Goal: Information Seeking & Learning: Learn about a topic

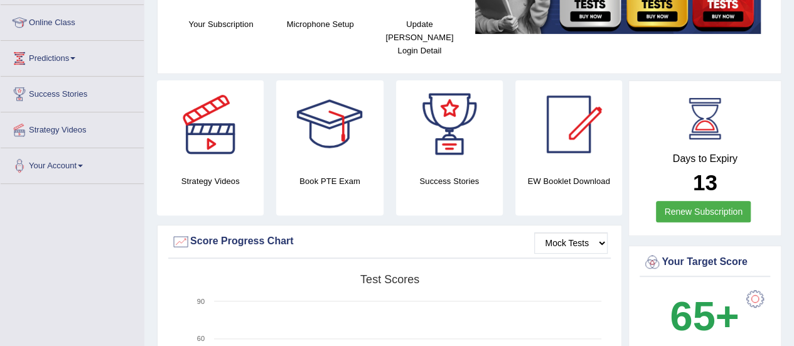
scroll to position [68, 0]
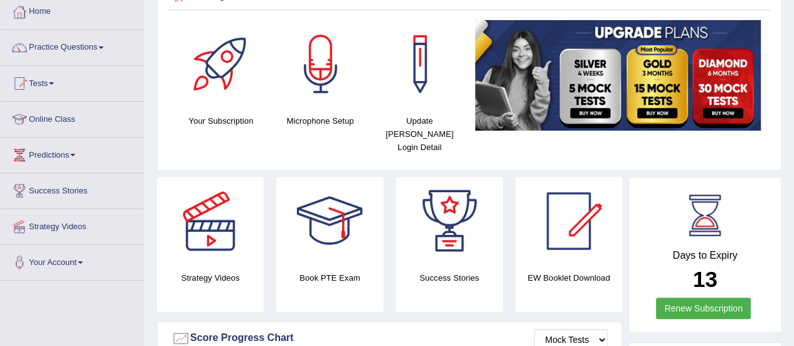
click at [64, 43] on link "Practice Questions" at bounding box center [72, 45] width 143 height 31
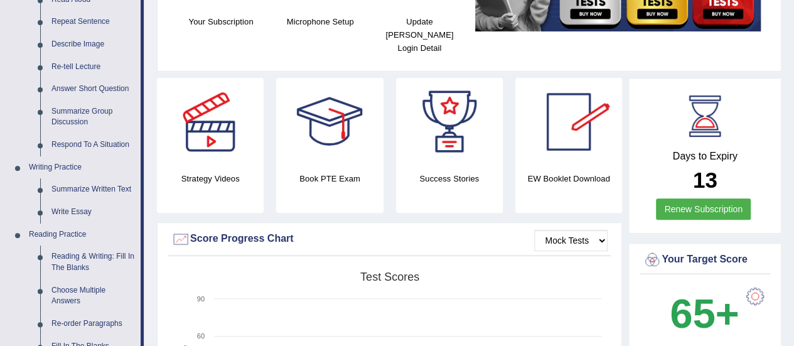
scroll to position [0, 0]
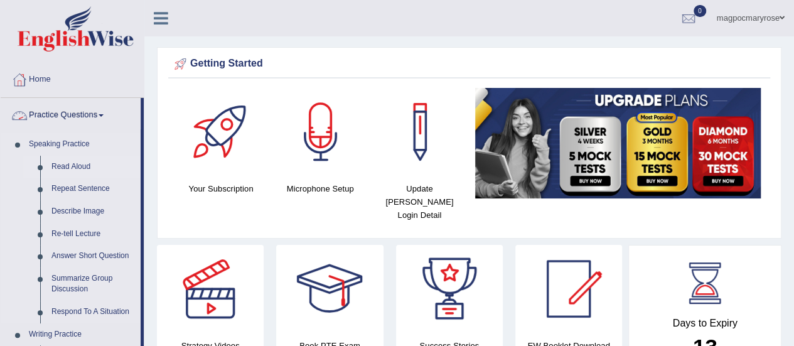
click at [79, 165] on link "Read Aloud" at bounding box center [93, 167] width 95 height 23
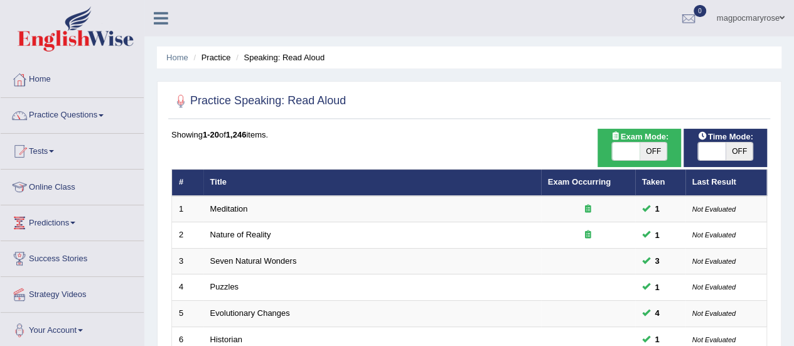
scroll to position [479, 0]
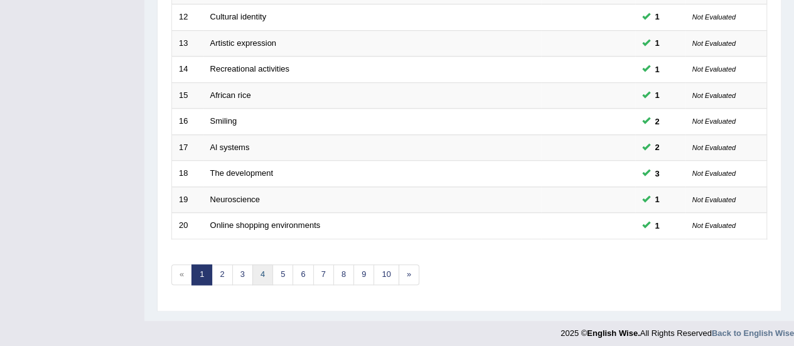
click at [264, 269] on link "4" at bounding box center [262, 274] width 21 height 21
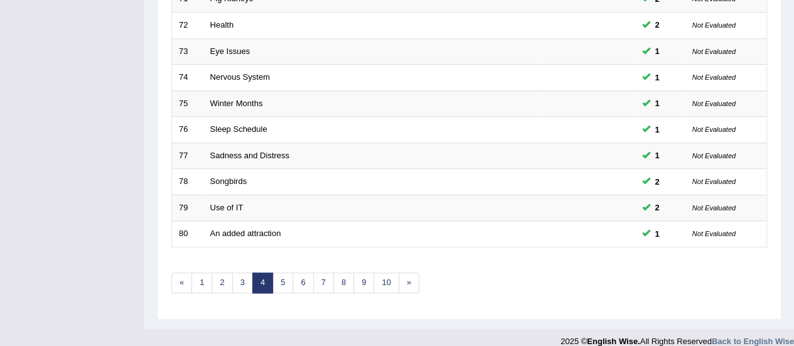
scroll to position [479, 0]
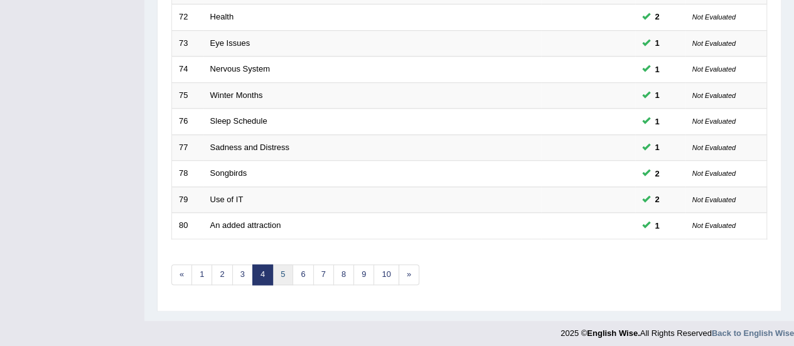
click at [281, 272] on link "5" at bounding box center [282, 274] width 21 height 21
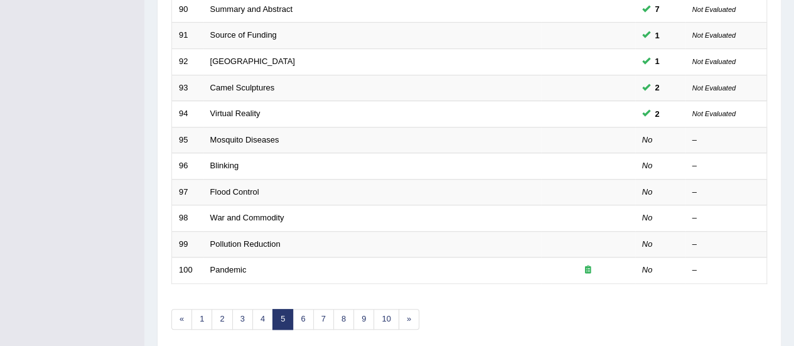
scroll to position [436, 0]
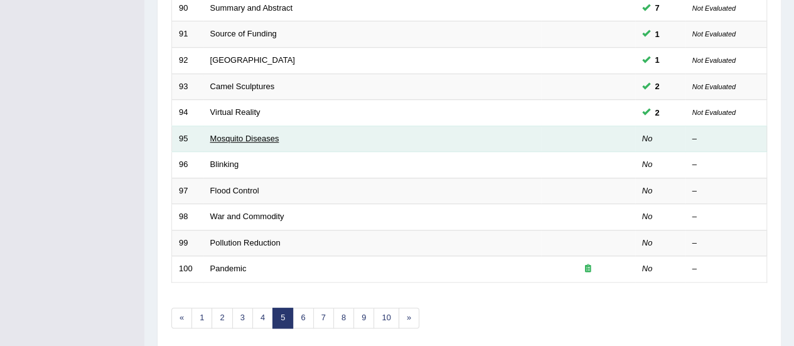
click at [251, 135] on link "Mosquito Diseases" at bounding box center [244, 138] width 69 height 9
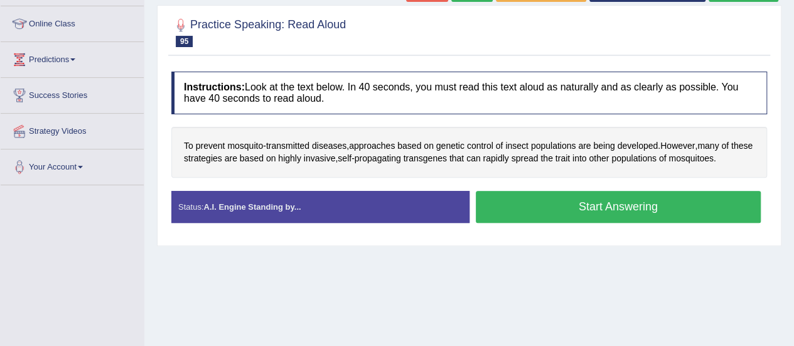
scroll to position [167, 0]
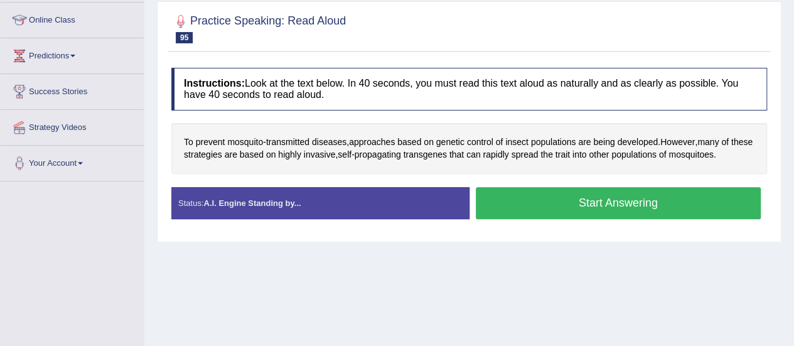
click at [612, 196] on button "Start Answering" at bounding box center [619, 203] width 286 height 32
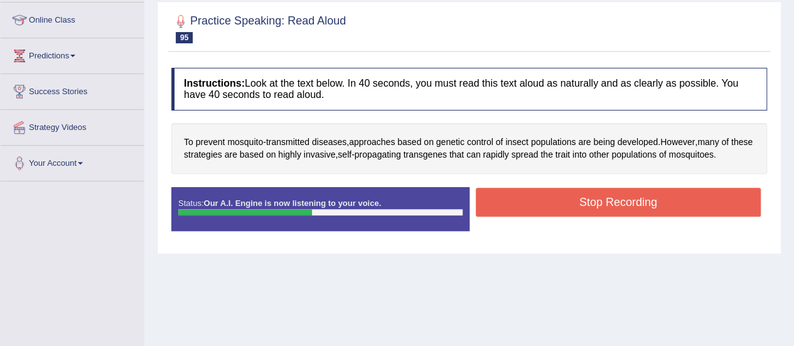
click at [612, 196] on button "Stop Recording" at bounding box center [619, 202] width 286 height 29
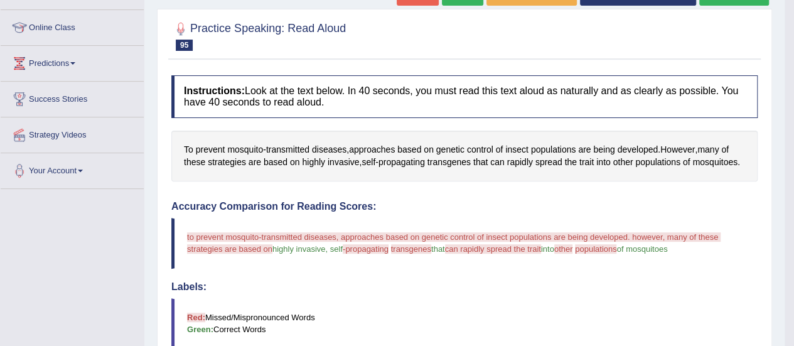
scroll to position [113, 0]
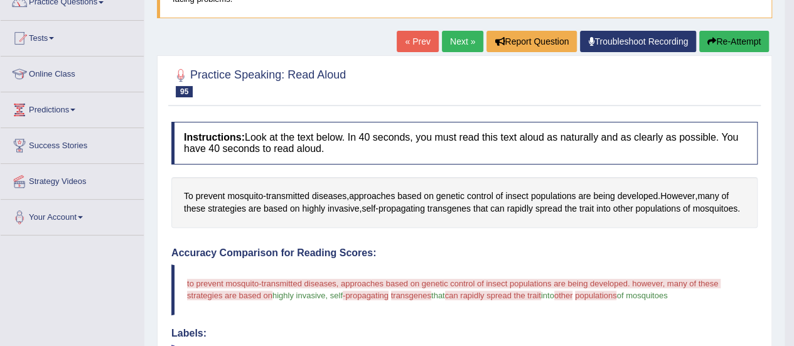
click at [733, 41] on button "Re-Attempt" at bounding box center [734, 41] width 70 height 21
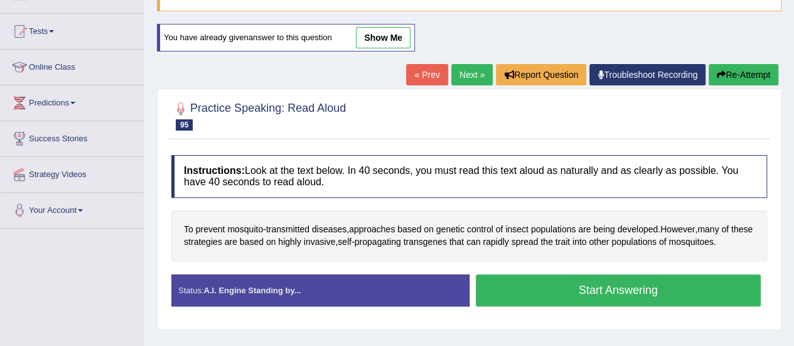
scroll to position [113, 0]
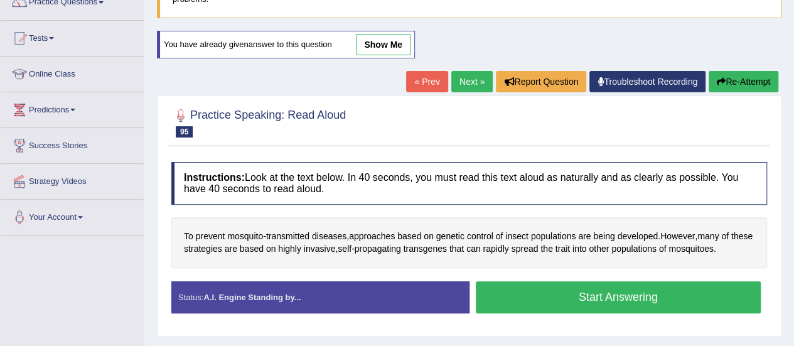
click at [618, 289] on button "Start Answering" at bounding box center [619, 297] width 286 height 32
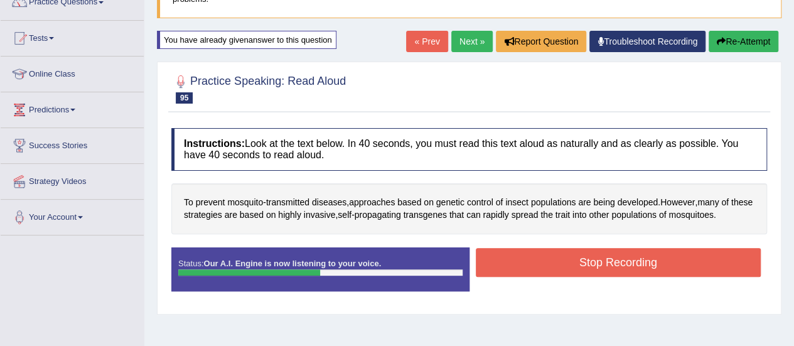
click at [618, 261] on button "Stop Recording" at bounding box center [619, 262] width 286 height 29
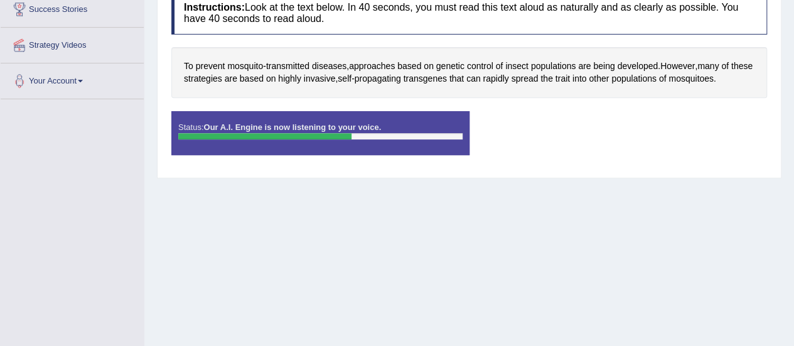
scroll to position [247, 0]
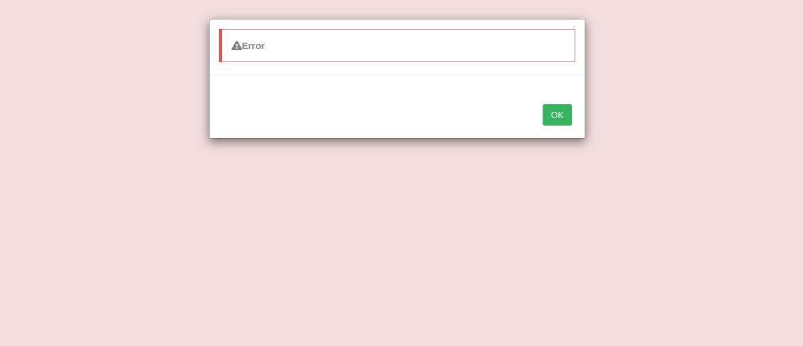
drag, startPoint x: 792, startPoint y: 249, endPoint x: 796, endPoint y: 278, distance: 29.2
click at [793, 278] on div "Error OK" at bounding box center [401, 173] width 803 height 346
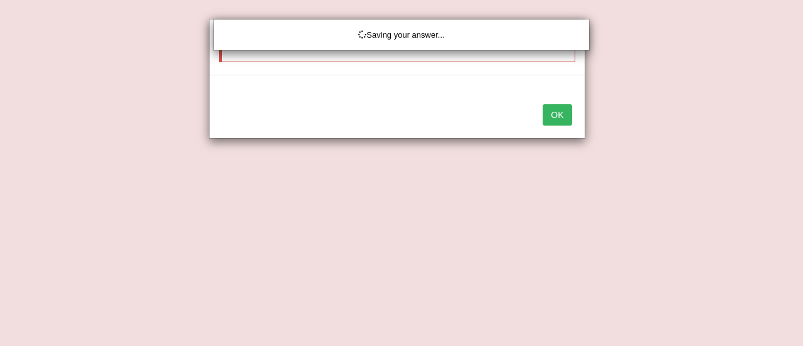
click at [559, 114] on div "Saving your answer..." at bounding box center [401, 173] width 803 height 346
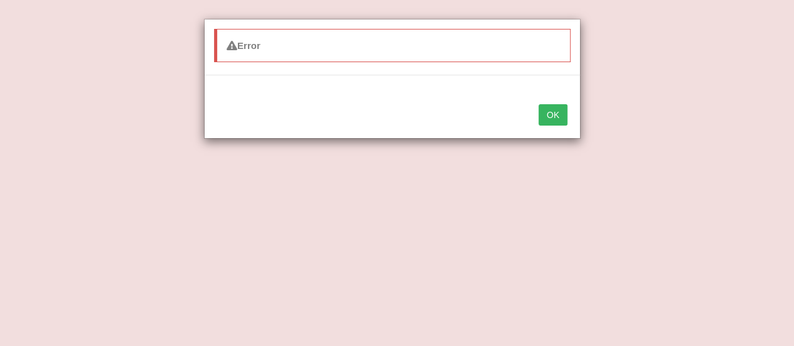
click at [559, 114] on button "OK" at bounding box center [552, 114] width 29 height 21
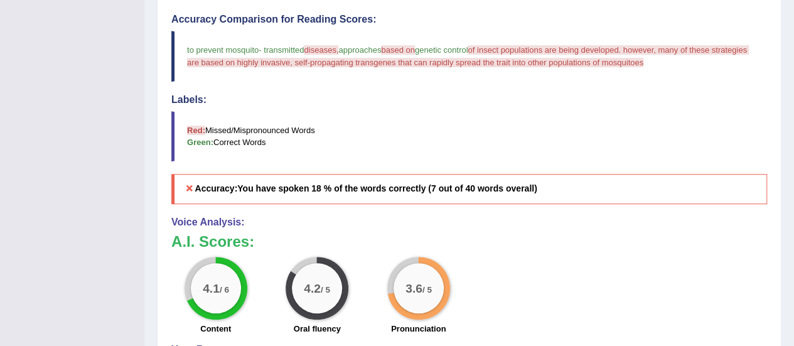
scroll to position [343, 0]
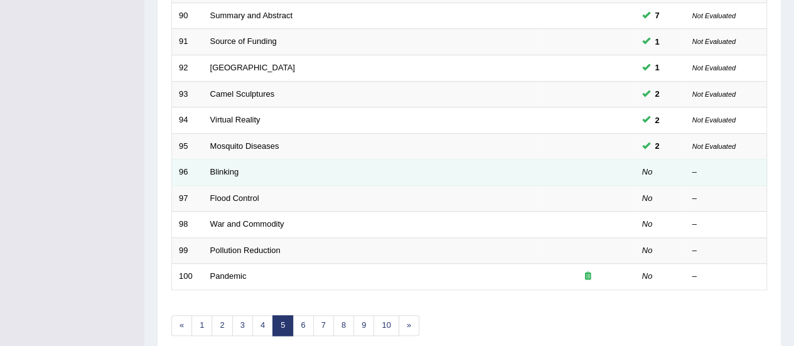
click at [221, 173] on td "Blinking" at bounding box center [372, 172] width 338 height 26
click at [223, 168] on link "Blinking" at bounding box center [224, 171] width 29 height 9
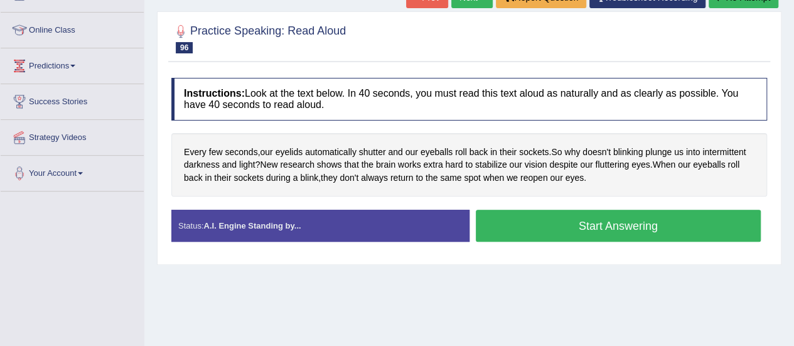
scroll to position [188, 0]
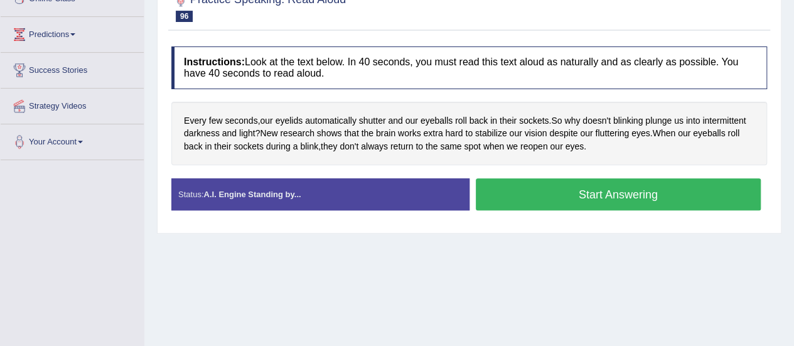
click at [559, 195] on button "Start Answering" at bounding box center [619, 194] width 286 height 32
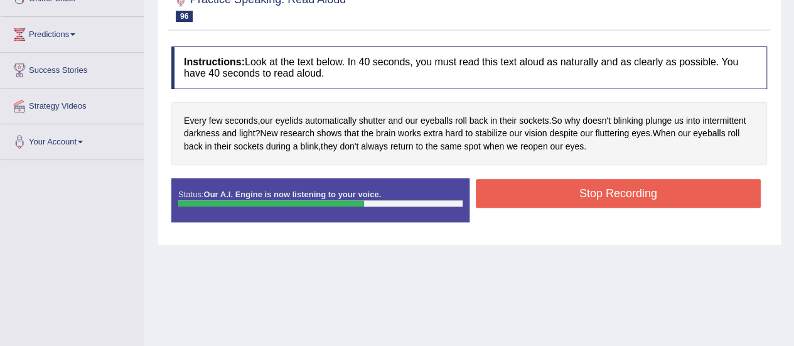
click at [559, 195] on button "Stop Recording" at bounding box center [619, 193] width 286 height 29
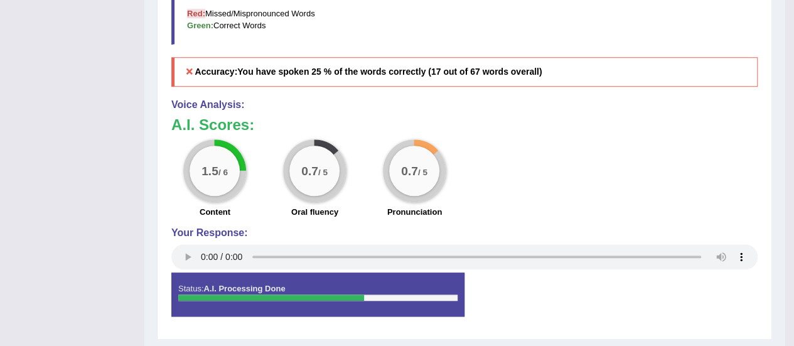
scroll to position [151, 0]
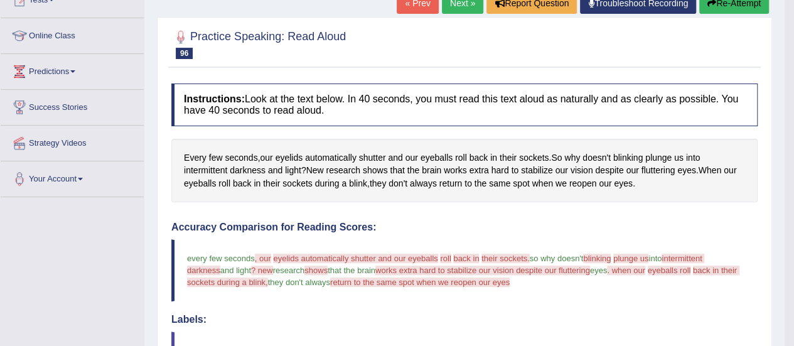
click at [752, 1] on button "Re-Attempt" at bounding box center [734, 2] width 70 height 21
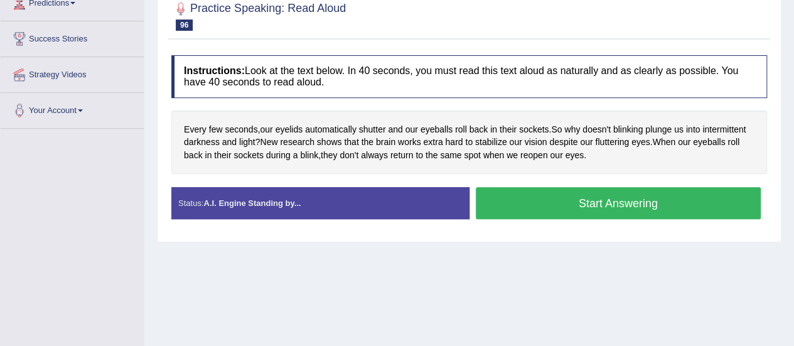
scroll to position [229, 0]
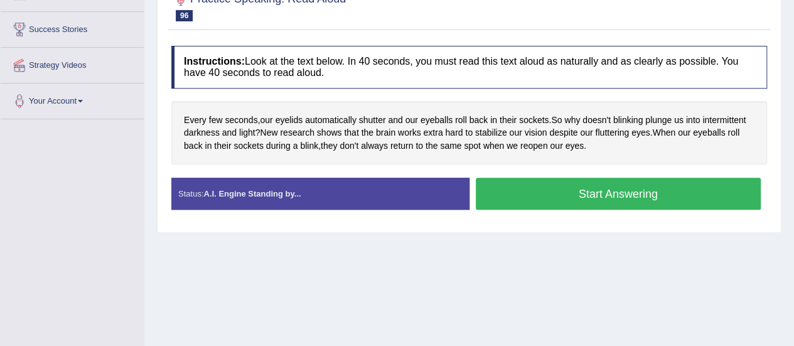
click at [599, 185] on button "Start Answering" at bounding box center [619, 194] width 286 height 32
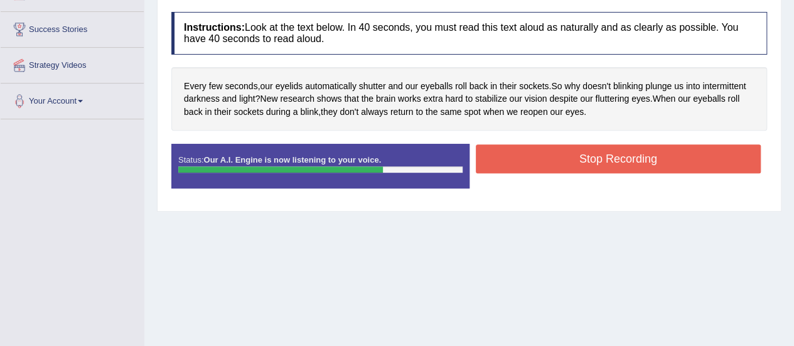
click at [605, 151] on button "Stop Recording" at bounding box center [619, 158] width 286 height 29
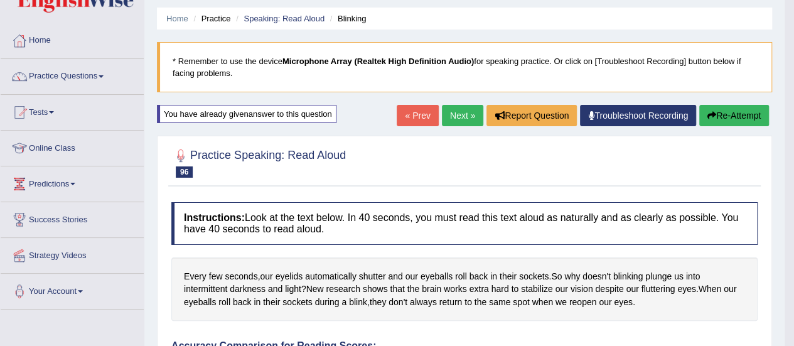
scroll to position [21, 0]
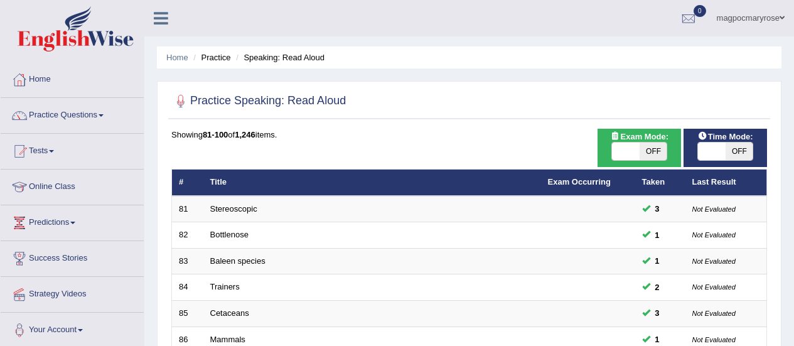
scroll to position [428, 0]
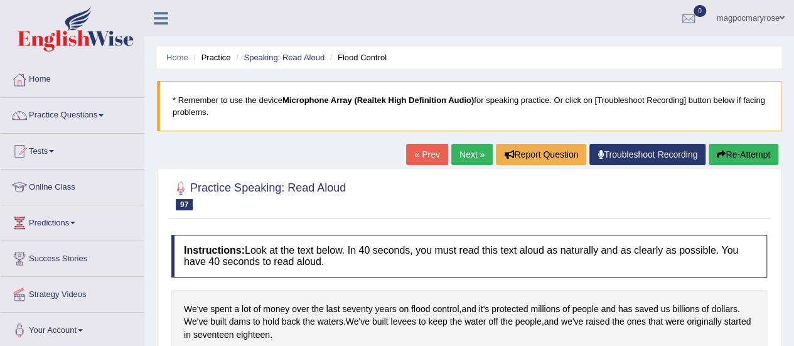
scroll to position [114, 0]
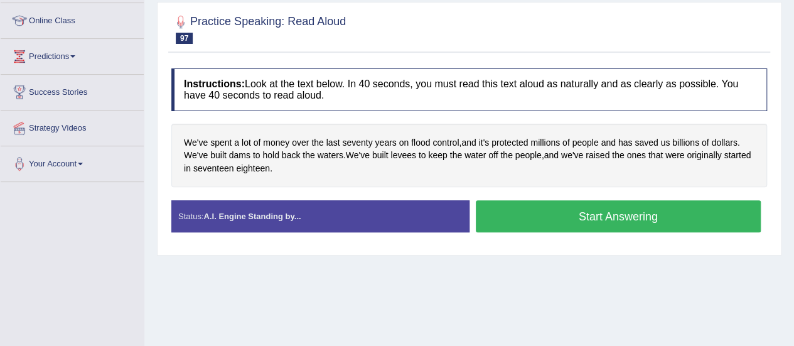
click at [782, 179] on html "Toggle navigation Home Practice Questions Speaking Practice Read Aloud Repeat S…" at bounding box center [397, 7] width 794 height 346
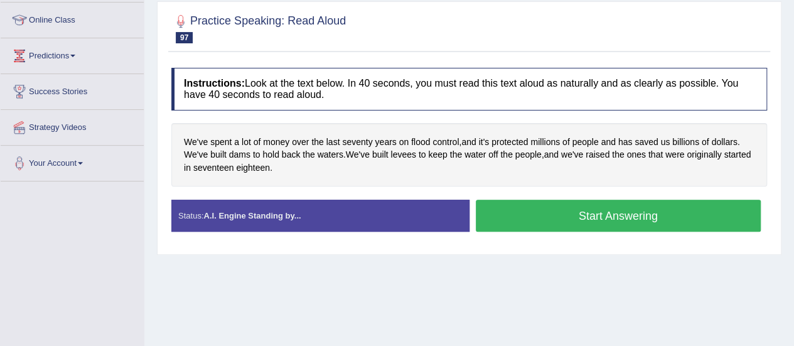
click at [541, 220] on button "Start Answering" at bounding box center [619, 216] width 286 height 32
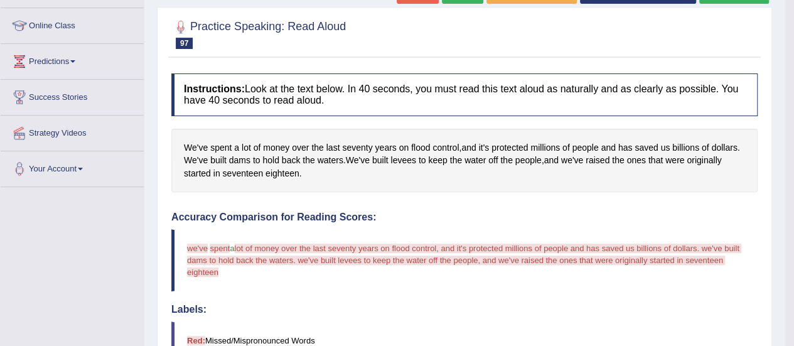
scroll to position [39, 0]
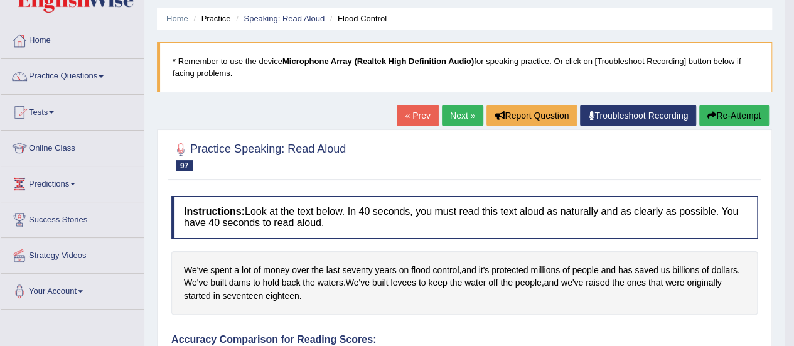
click at [743, 112] on button "Re-Attempt" at bounding box center [734, 115] width 70 height 21
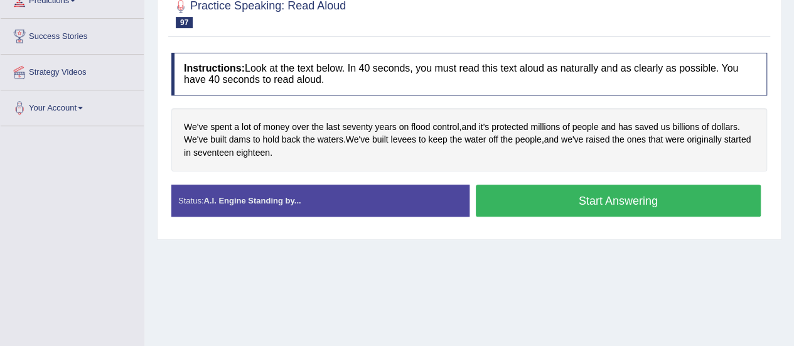
scroll to position [223, 0]
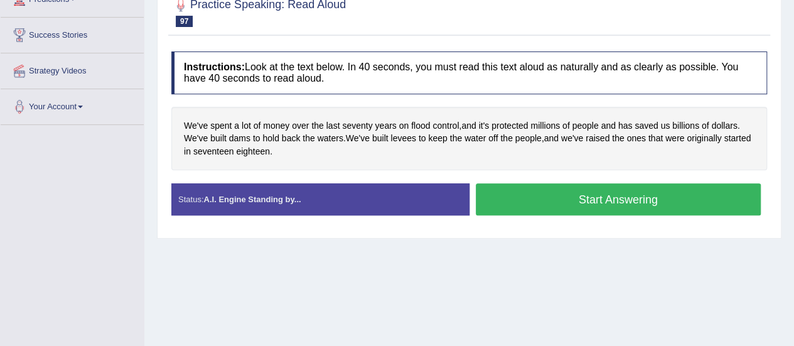
click at [597, 199] on button "Start Answering" at bounding box center [619, 199] width 286 height 32
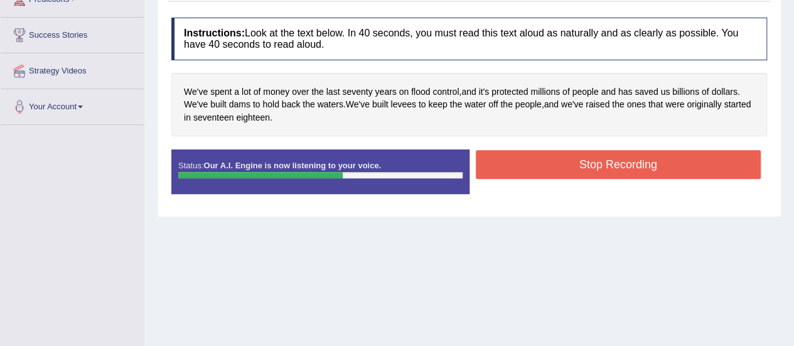
click at [599, 163] on button "Stop Recording" at bounding box center [619, 164] width 286 height 29
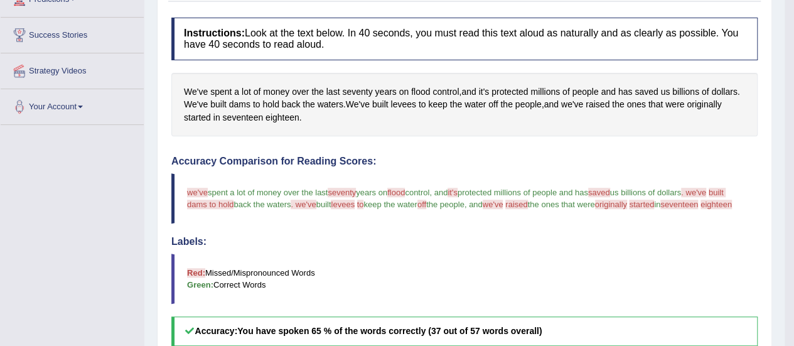
drag, startPoint x: 803, startPoint y: 149, endPoint x: 781, endPoint y: 236, distance: 89.2
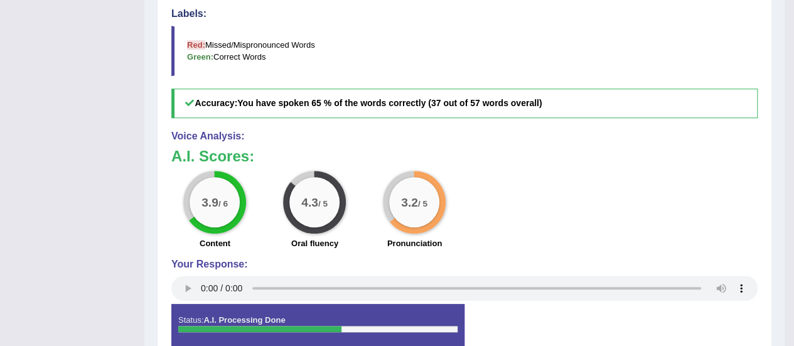
scroll to position [55, 0]
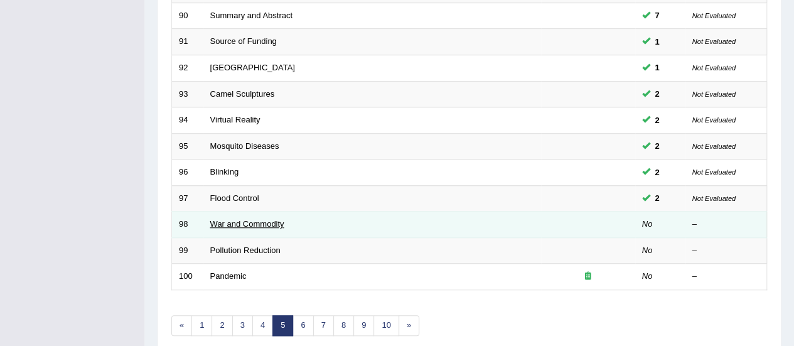
click at [235, 219] on link "War and Commodity" at bounding box center [247, 223] width 74 height 9
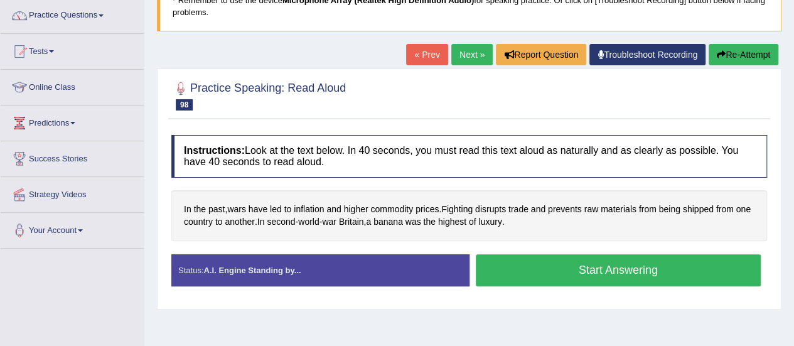
scroll to position [168, 0]
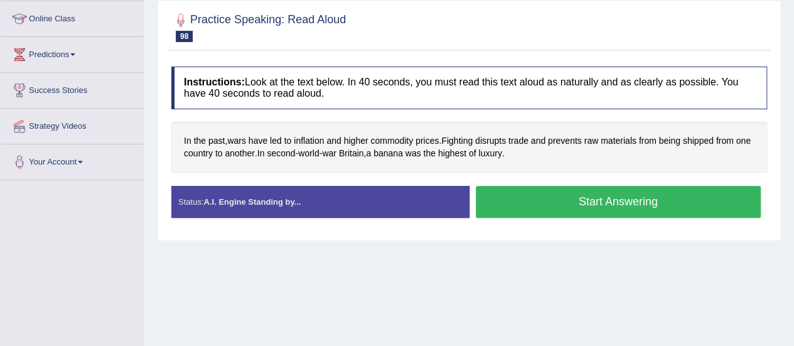
drag, startPoint x: 0, startPoint y: 0, endPoint x: 801, endPoint y: 189, distance: 822.7
click at [793, 178] on html "Toggle navigation Home Practice Questions Speaking Practice Read Aloud Repeat S…" at bounding box center [397, 5] width 794 height 346
click at [638, 195] on button "Start Answering" at bounding box center [619, 202] width 286 height 32
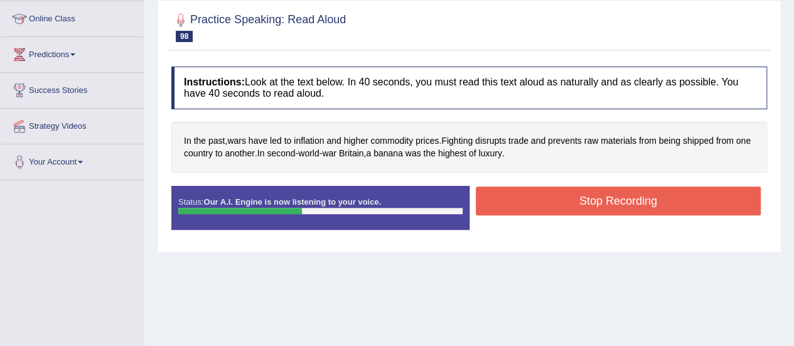
click at [638, 195] on button "Stop Recording" at bounding box center [619, 200] width 286 height 29
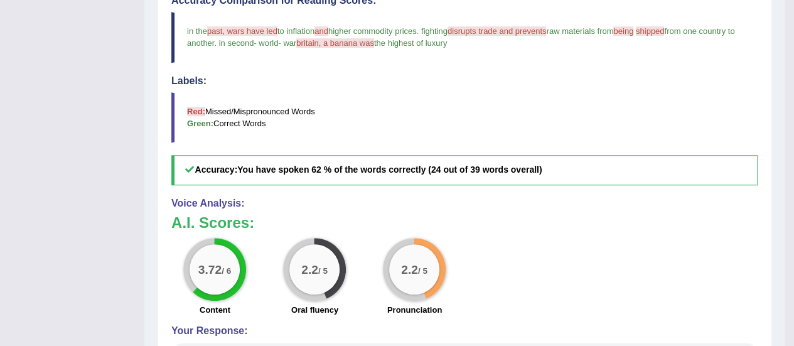
scroll to position [358, 0]
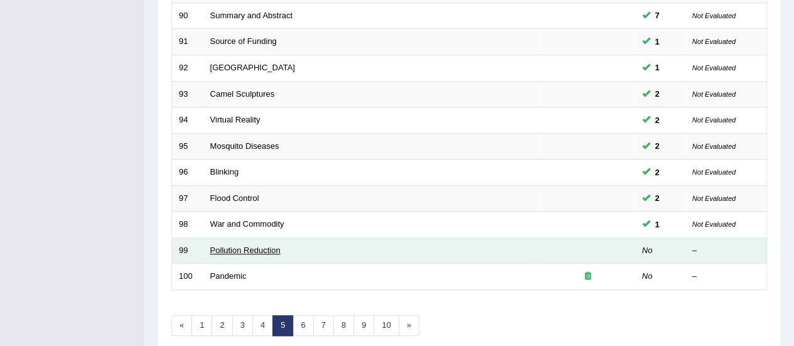
click at [272, 249] on link "Pollution Reduction" at bounding box center [245, 249] width 70 height 9
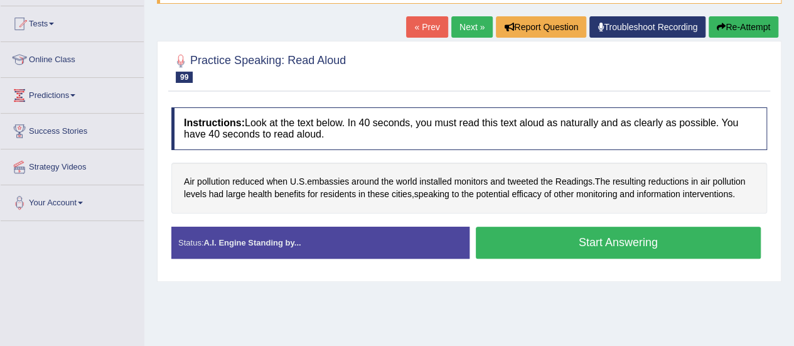
scroll to position [130, 0]
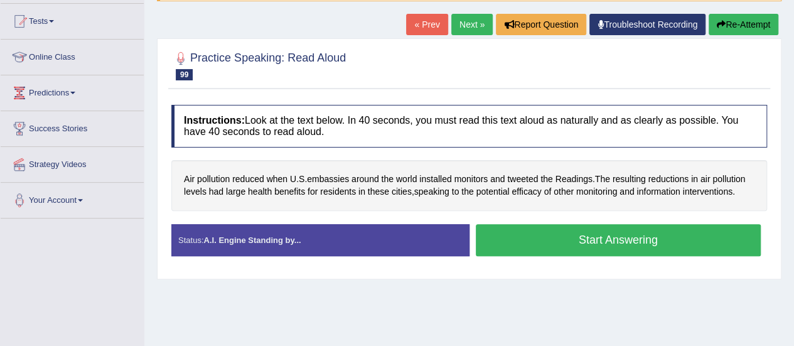
click at [793, 195] on html "Toggle navigation Home Practice Questions Speaking Practice Read Aloud Repeat S…" at bounding box center [397, 43] width 794 height 346
click at [619, 239] on button "Start Answering" at bounding box center [619, 240] width 286 height 32
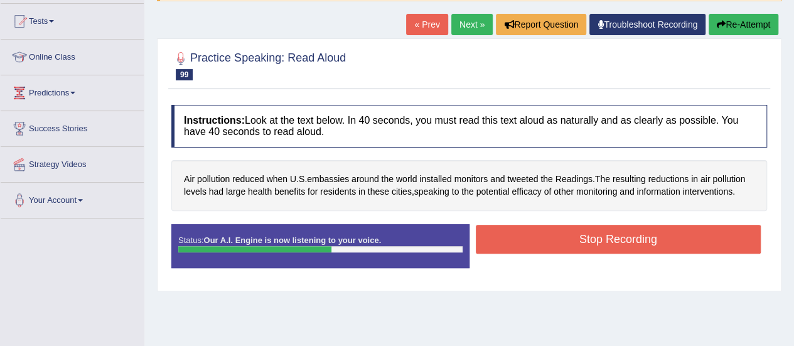
click at [619, 239] on button "Stop Recording" at bounding box center [619, 239] width 286 height 29
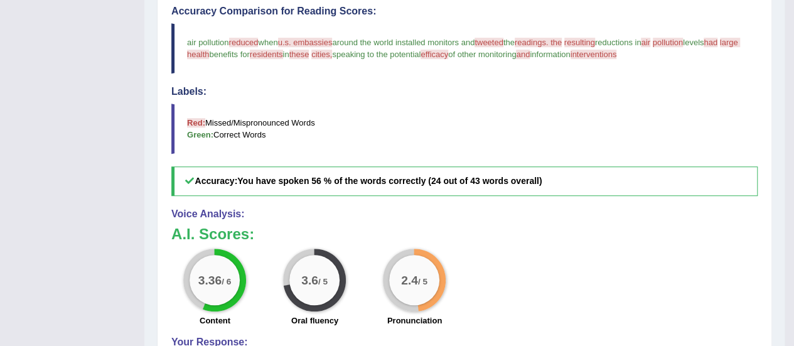
scroll to position [366, 0]
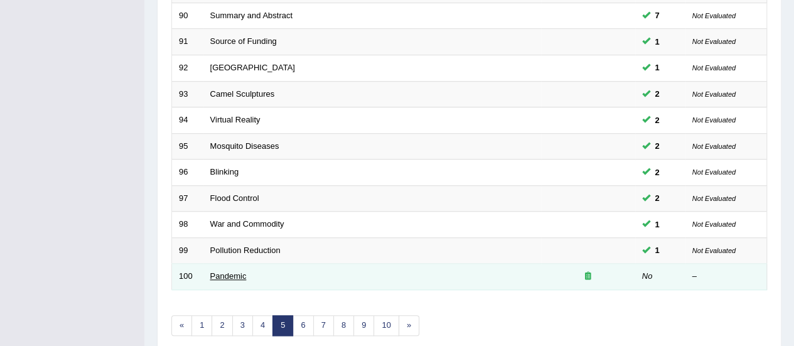
click at [230, 272] on link "Pandemic" at bounding box center [228, 275] width 36 height 9
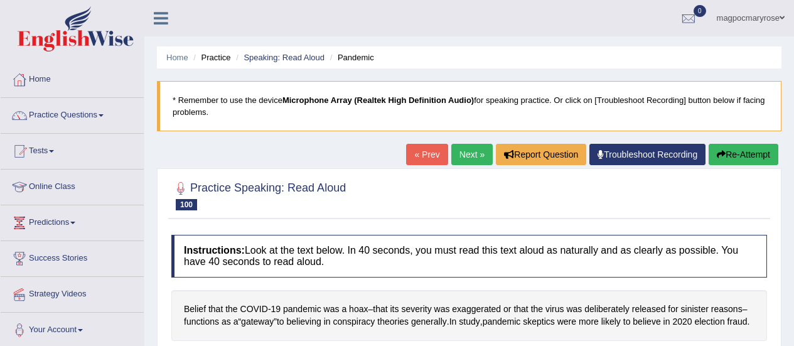
scroll to position [174, 0]
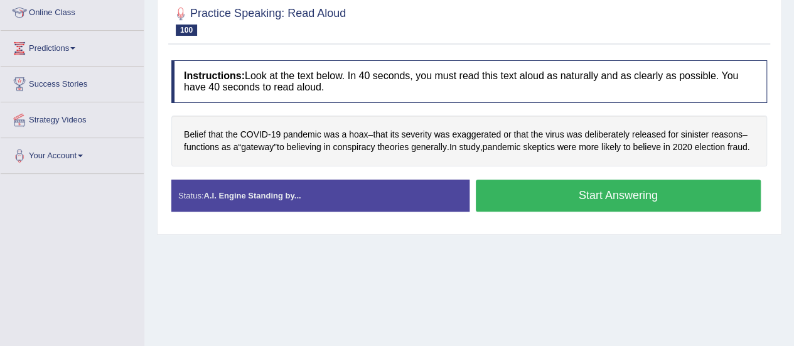
click at [562, 206] on button "Start Answering" at bounding box center [619, 195] width 286 height 32
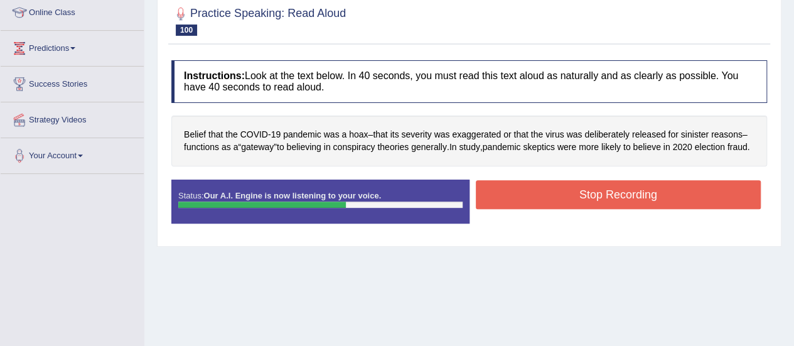
click at [562, 206] on button "Stop Recording" at bounding box center [619, 194] width 286 height 29
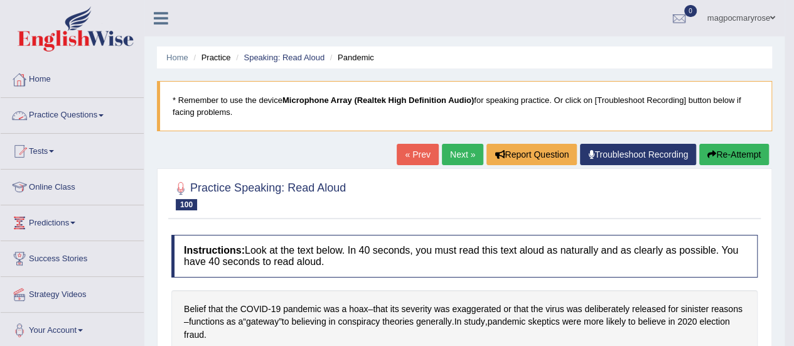
click at [39, 112] on link "Practice Questions" at bounding box center [72, 113] width 143 height 31
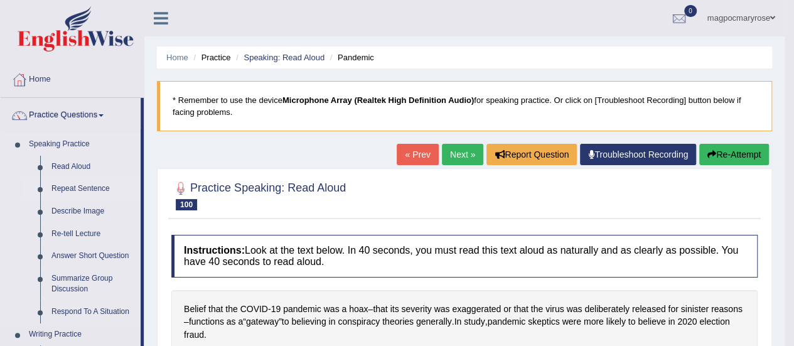
click at [63, 183] on link "Repeat Sentence" at bounding box center [93, 189] width 95 height 23
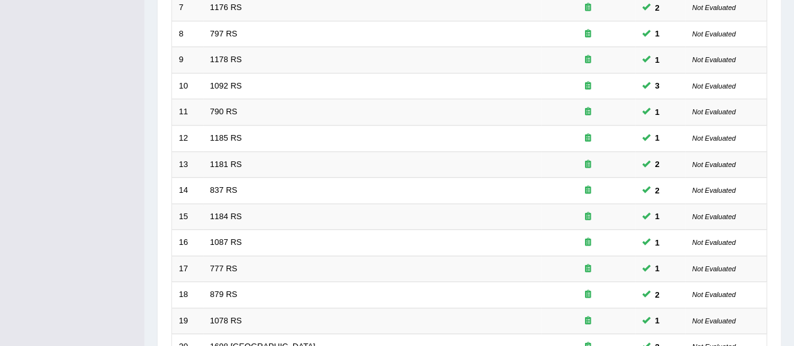
scroll to position [479, 0]
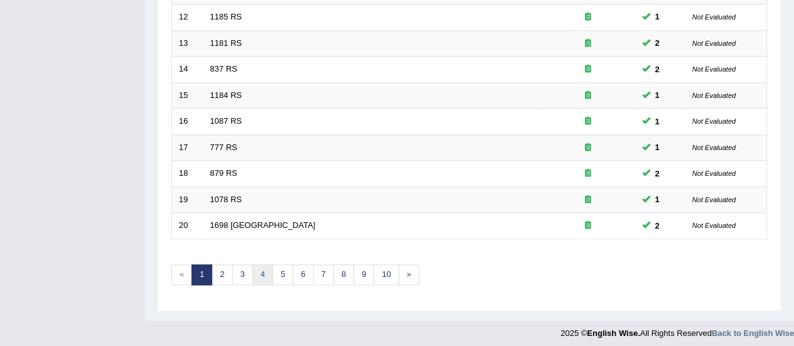
click at [259, 274] on link "4" at bounding box center [262, 274] width 21 height 21
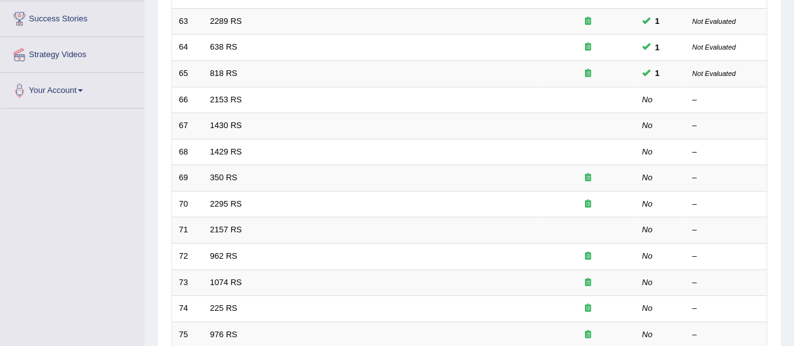
scroll to position [245, 0]
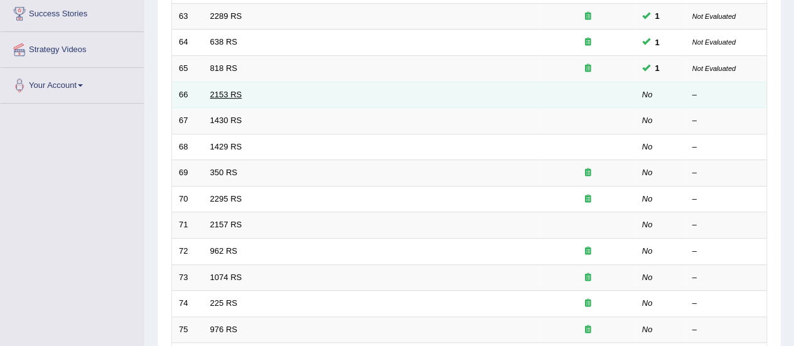
click at [230, 93] on link "2153 RS" at bounding box center [226, 94] width 32 height 9
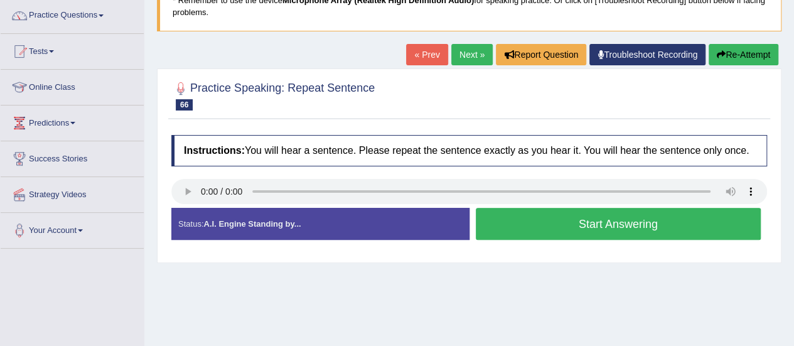
scroll to position [107, 0]
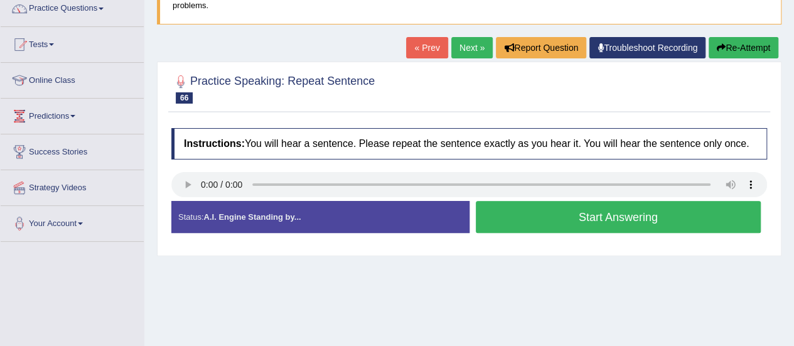
click at [510, 220] on button "Start Answering" at bounding box center [619, 217] width 286 height 32
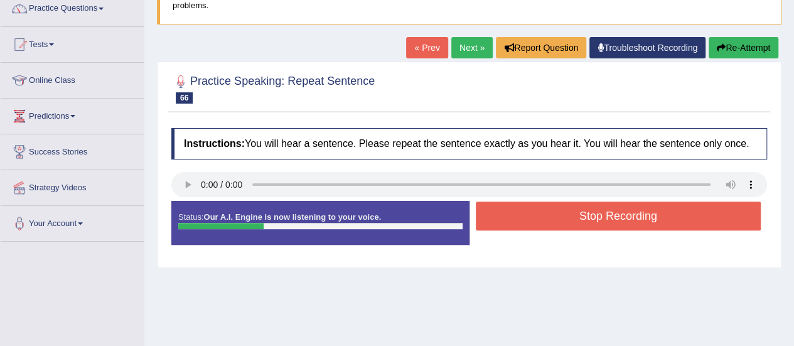
click at [510, 220] on button "Stop Recording" at bounding box center [619, 215] width 286 height 29
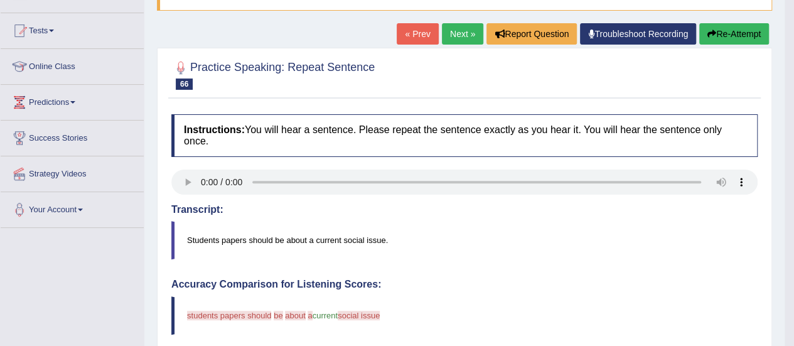
scroll to position [119, 0]
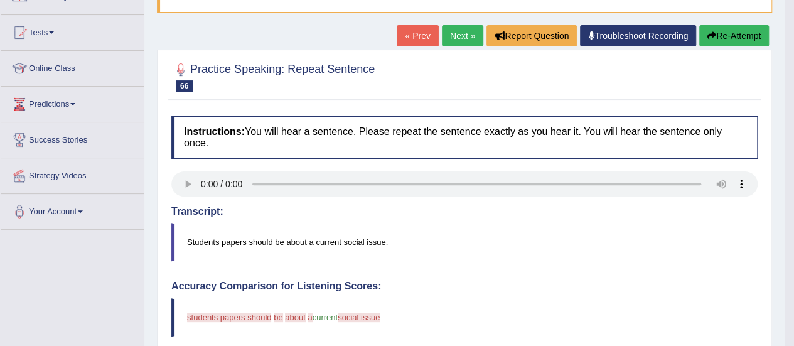
click at [719, 33] on button "Re-Attempt" at bounding box center [734, 35] width 70 height 21
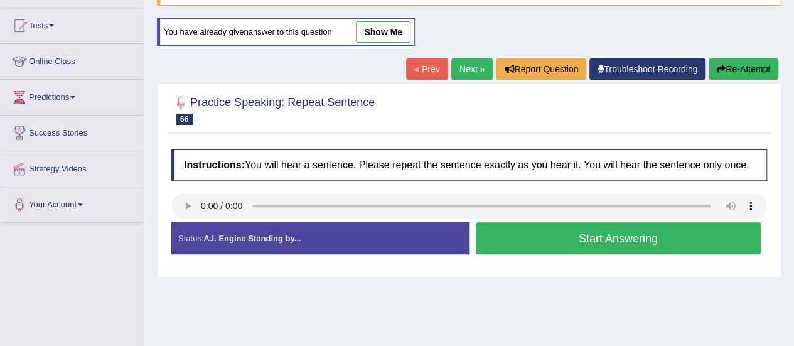
scroll to position [119, 0]
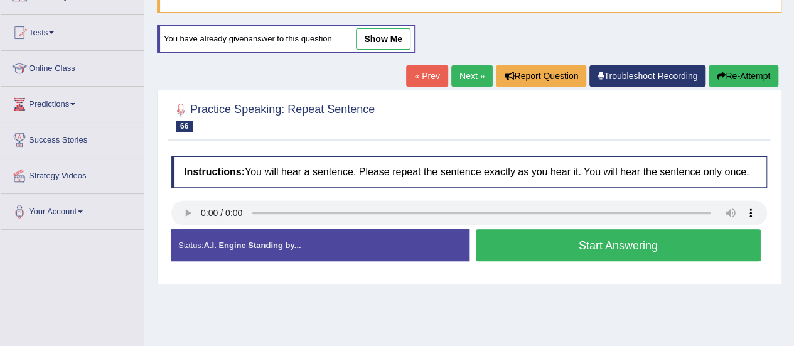
click at [520, 242] on button "Start Answering" at bounding box center [619, 245] width 286 height 32
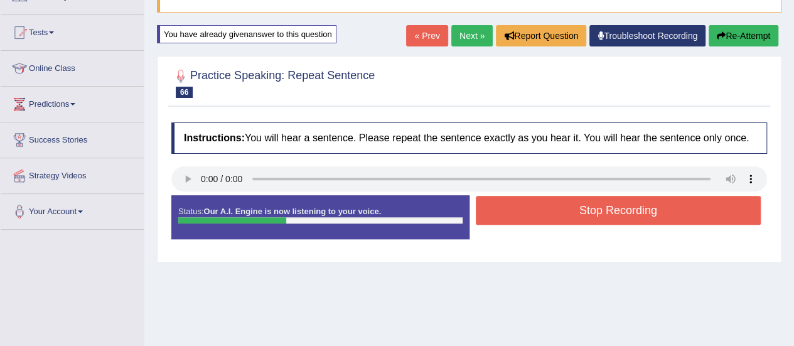
click at [532, 217] on button "Stop Recording" at bounding box center [619, 210] width 286 height 29
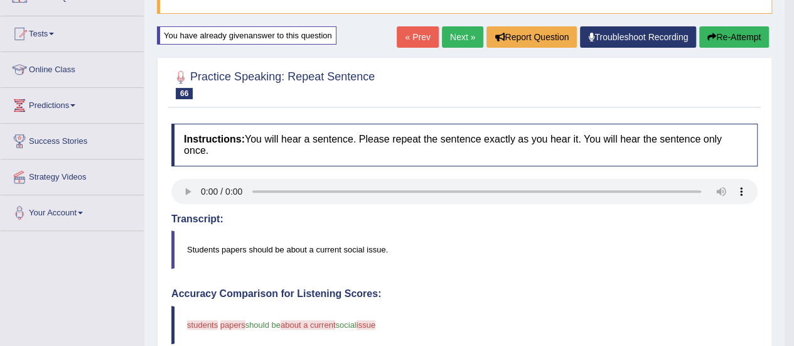
scroll to position [106, 0]
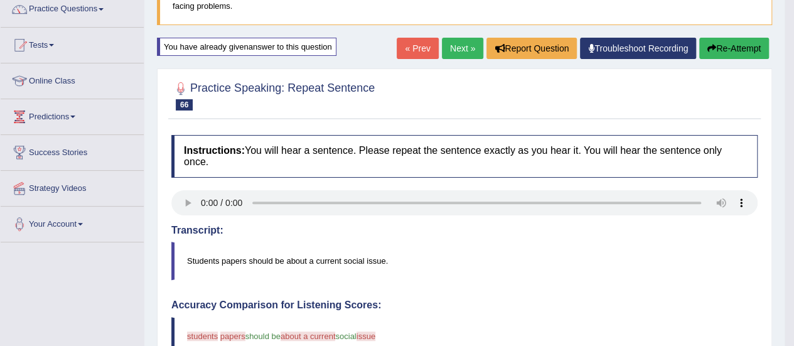
click at [746, 47] on button "Re-Attempt" at bounding box center [734, 48] width 70 height 21
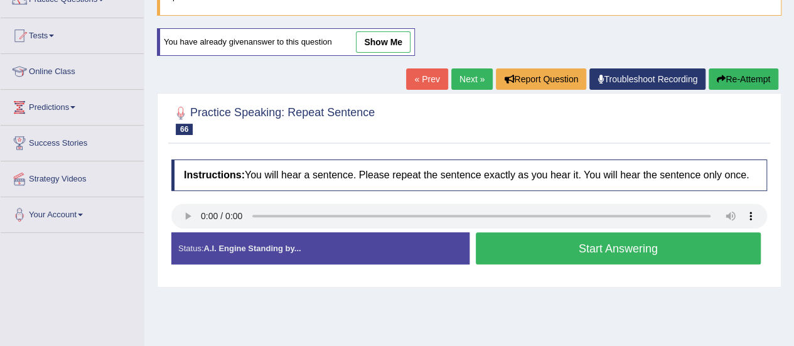
scroll to position [106, 0]
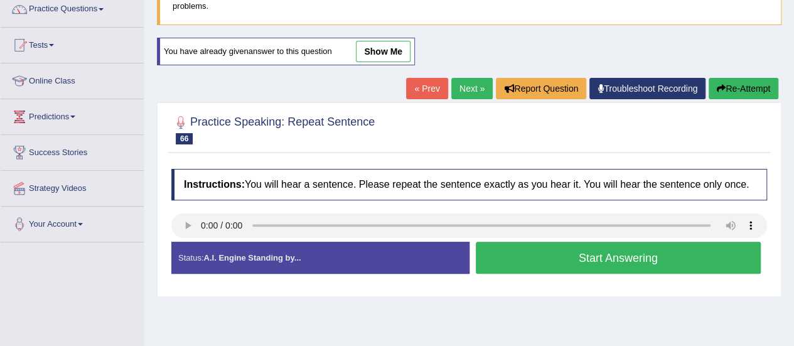
click at [602, 254] on button "Start Answering" at bounding box center [619, 258] width 286 height 32
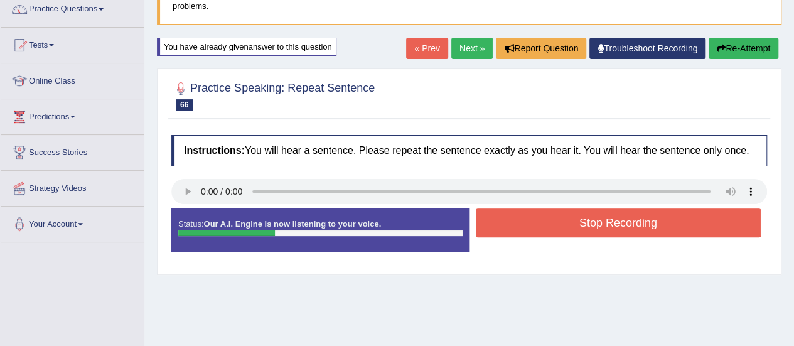
click at [602, 254] on div "Status: Our A.I. Engine is now listening to your voice. Start Answering Stop Re…" at bounding box center [469, 236] width 596 height 56
click at [604, 228] on button "Stop Recording" at bounding box center [619, 222] width 286 height 29
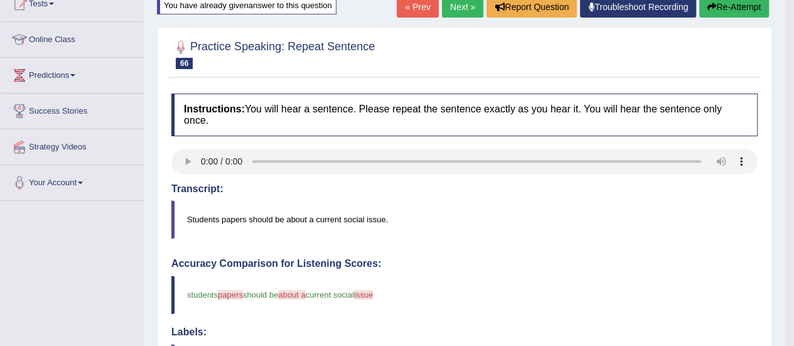
scroll to position [110, 0]
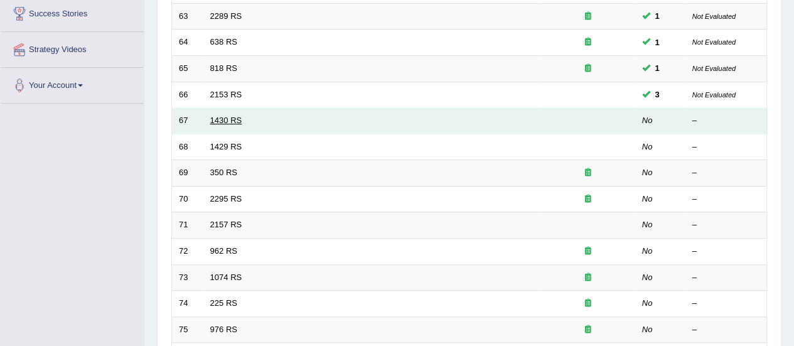
click at [228, 117] on link "1430 RS" at bounding box center [226, 119] width 32 height 9
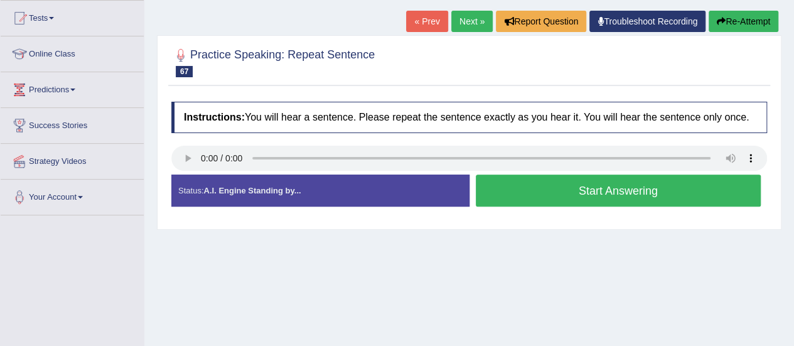
drag, startPoint x: 0, startPoint y: 0, endPoint x: 797, endPoint y: 183, distance: 817.8
click at [793, 183] on html "Toggle navigation Home Practice Questions Speaking Practice Read Aloud Repeat S…" at bounding box center [397, 40] width 794 height 346
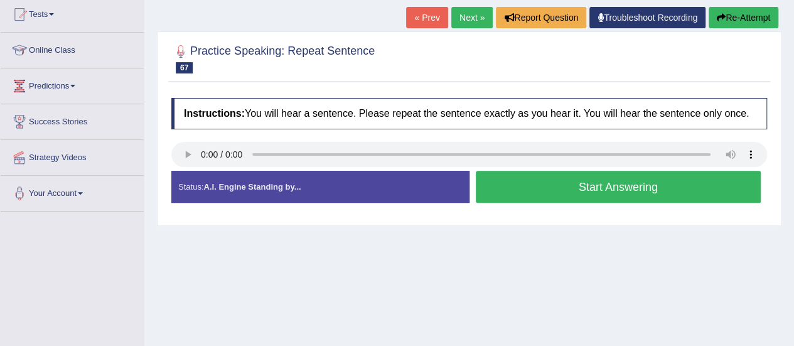
click at [502, 184] on button "Start Answering" at bounding box center [619, 187] width 286 height 32
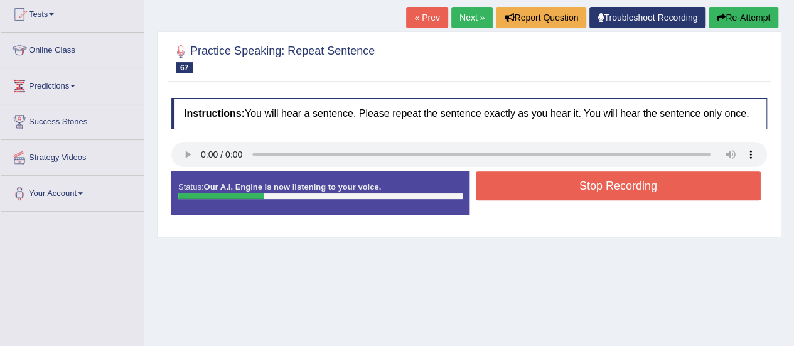
click at [502, 184] on button "Stop Recording" at bounding box center [619, 185] width 286 height 29
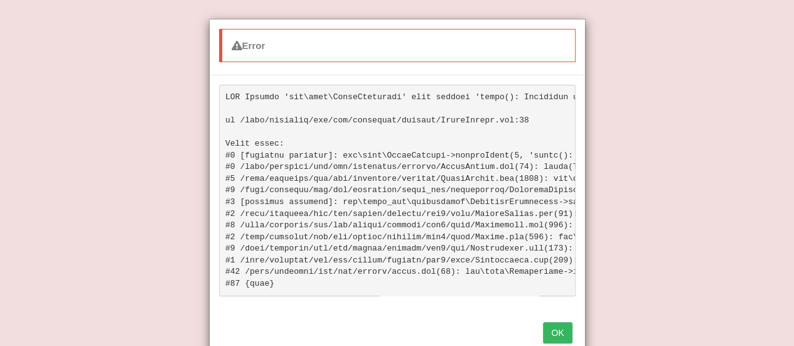
scroll to position [5, 0]
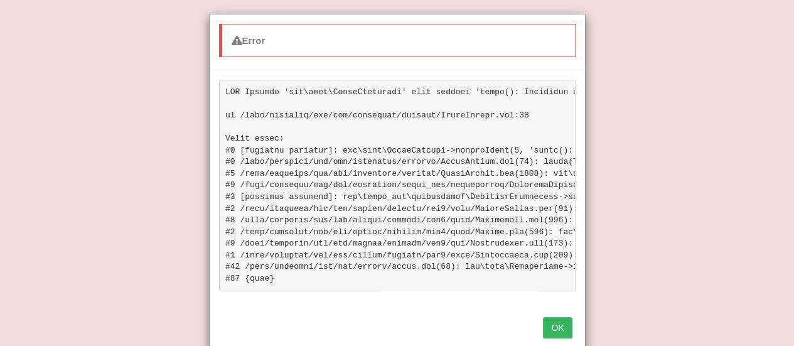
click at [557, 337] on button "OK" at bounding box center [557, 327] width 29 height 21
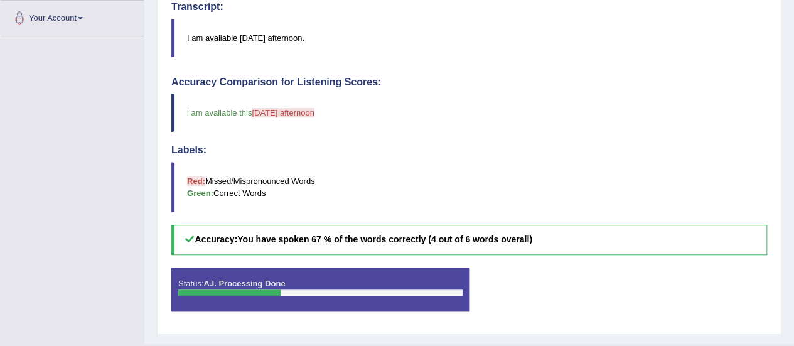
scroll to position [213, 0]
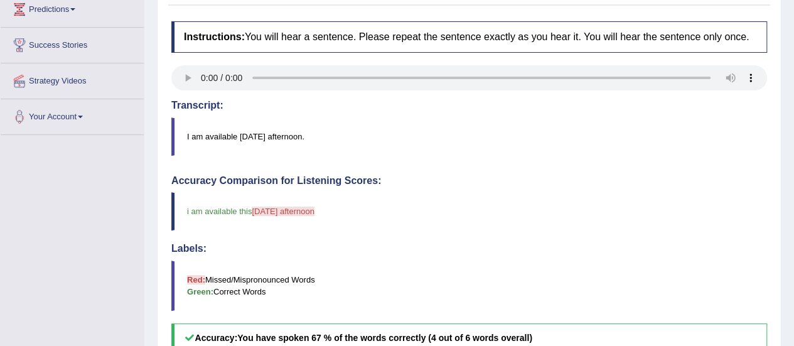
drag, startPoint x: 782, startPoint y: 210, endPoint x: 789, endPoint y: 252, distance: 42.7
click at [789, 252] on div "Home Practice Speaking: Repeat Sentence 1430 RS * Remember to use the device Mi…" at bounding box center [469, 115] width 650 height 656
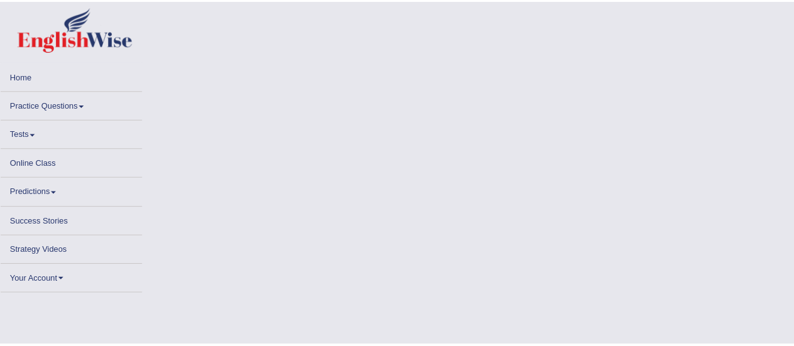
scroll to position [245, 0]
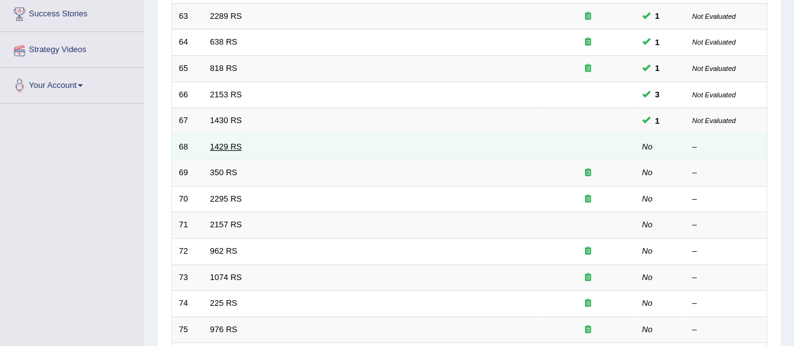
click at [224, 144] on link "1429 RS" at bounding box center [226, 146] width 32 height 9
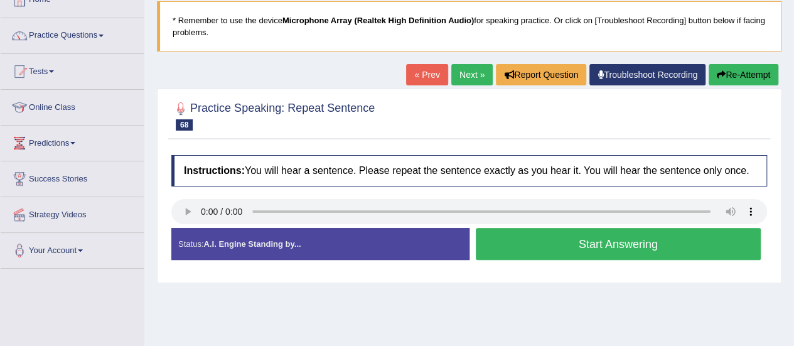
scroll to position [82, 0]
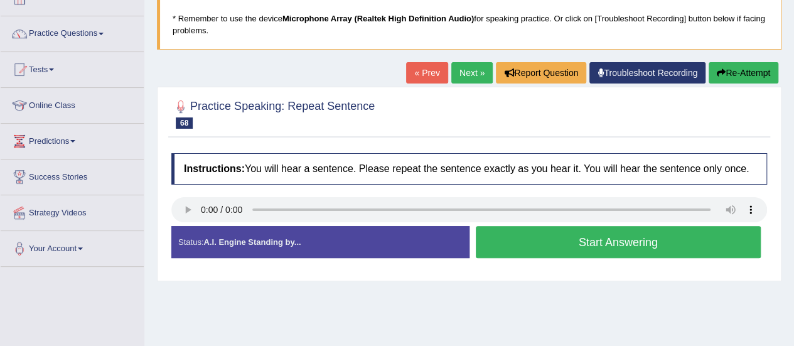
click at [500, 241] on button "Start Answering" at bounding box center [619, 242] width 286 height 32
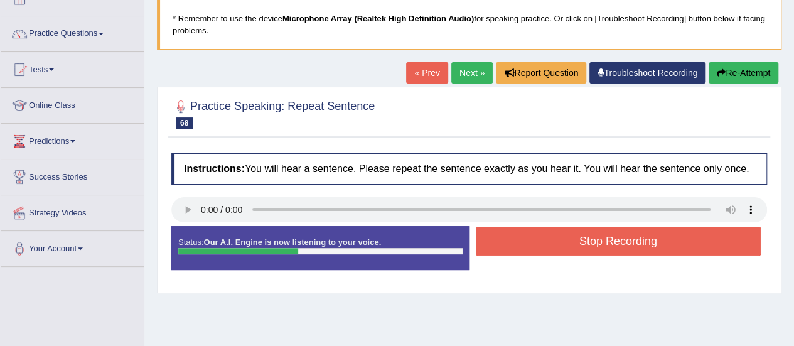
click at [500, 241] on button "Stop Recording" at bounding box center [619, 241] width 286 height 29
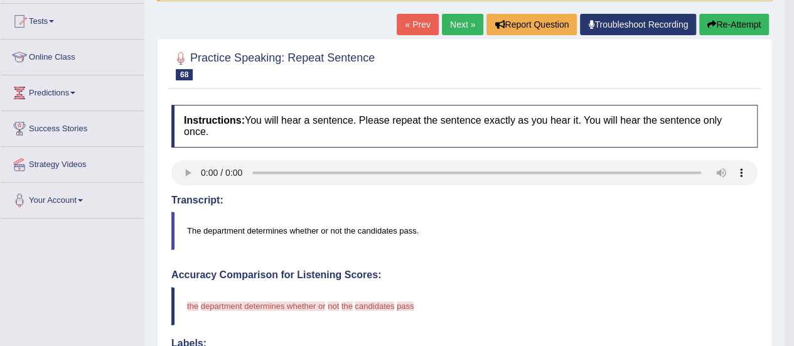
scroll to position [102, 0]
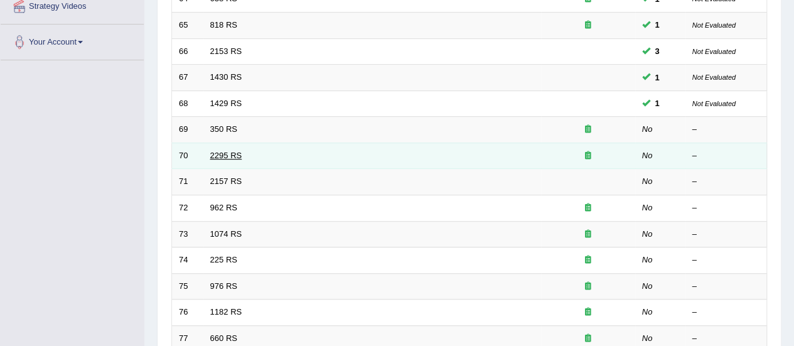
click at [223, 160] on link "2295 RS" at bounding box center [226, 155] width 32 height 9
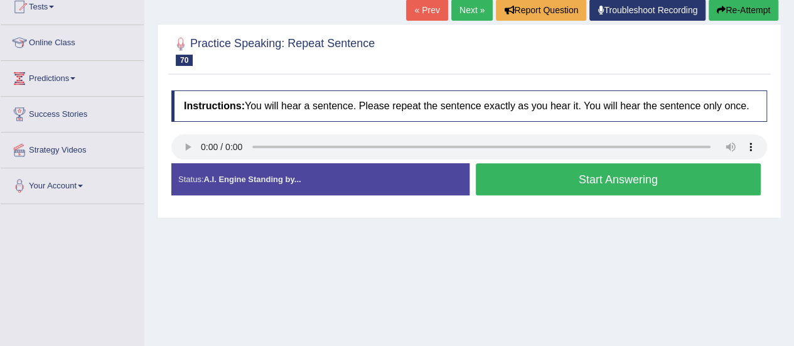
click at [582, 176] on button "Start Answering" at bounding box center [619, 179] width 286 height 32
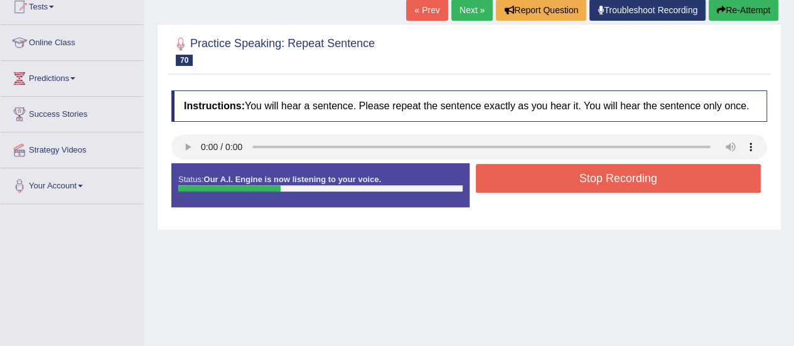
click at [582, 176] on button "Stop Recording" at bounding box center [619, 178] width 286 height 29
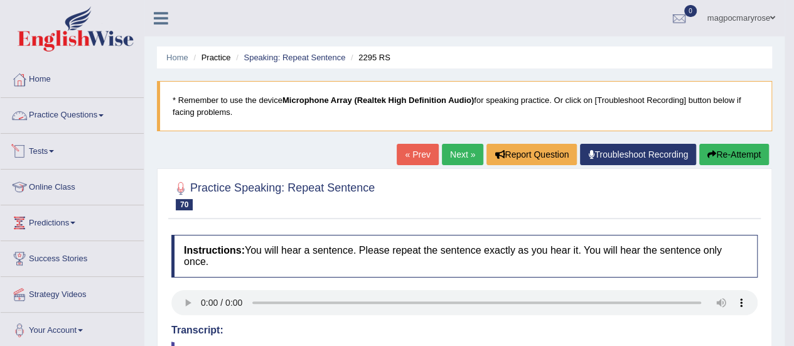
click at [93, 114] on link "Practice Questions" at bounding box center [72, 113] width 143 height 31
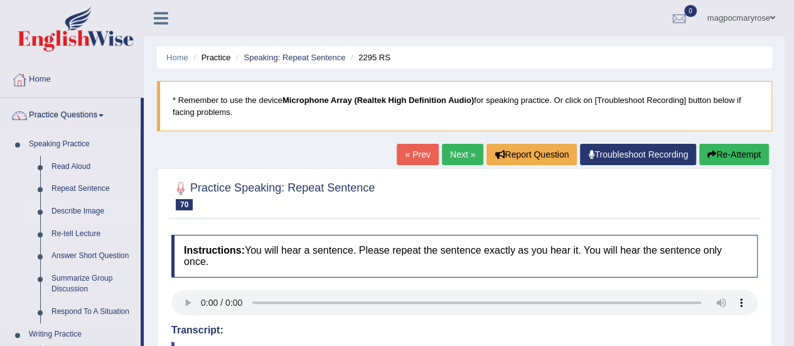
click at [90, 214] on link "Describe Image" at bounding box center [93, 211] width 95 height 23
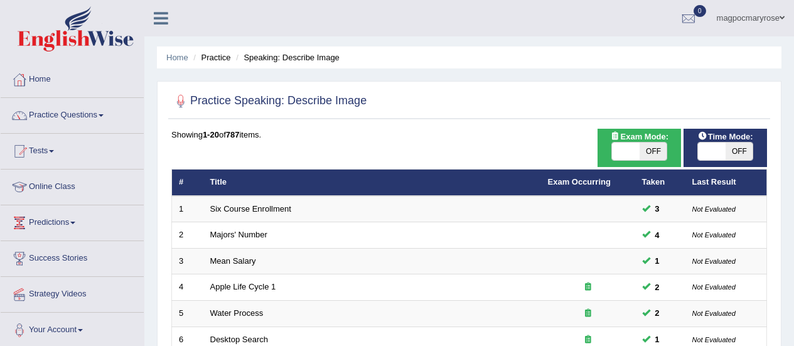
click at [793, 292] on html "Toggle navigation Home Practice Questions Speaking Practice Read Aloud Repeat S…" at bounding box center [397, 173] width 794 height 346
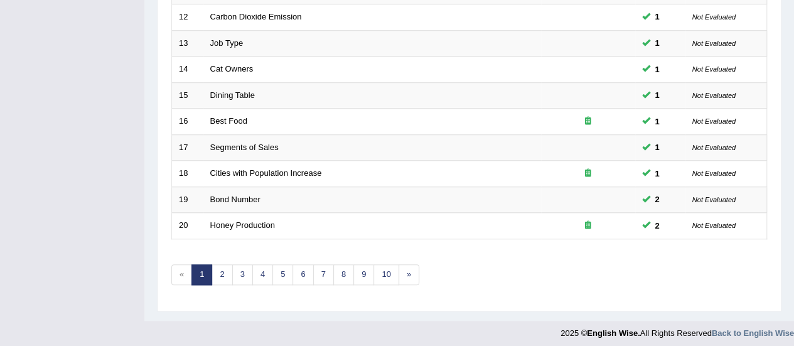
scroll to position [479, 0]
click at [260, 274] on link "4" at bounding box center [262, 274] width 21 height 21
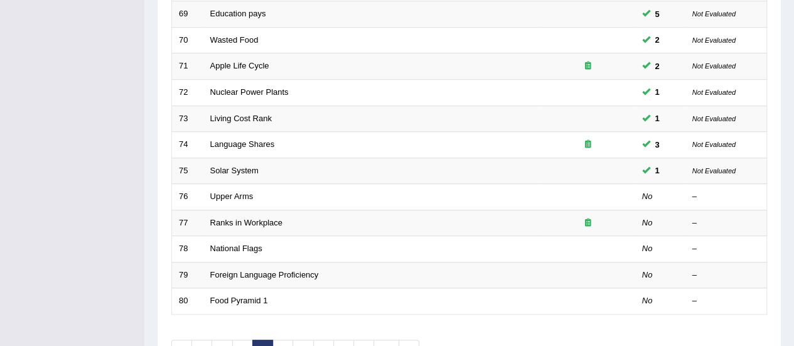
scroll to position [423, 0]
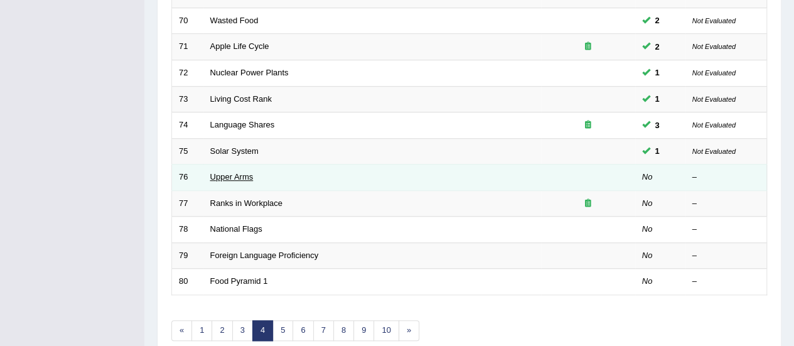
click at [240, 175] on link "Upper Arms" at bounding box center [231, 176] width 43 height 9
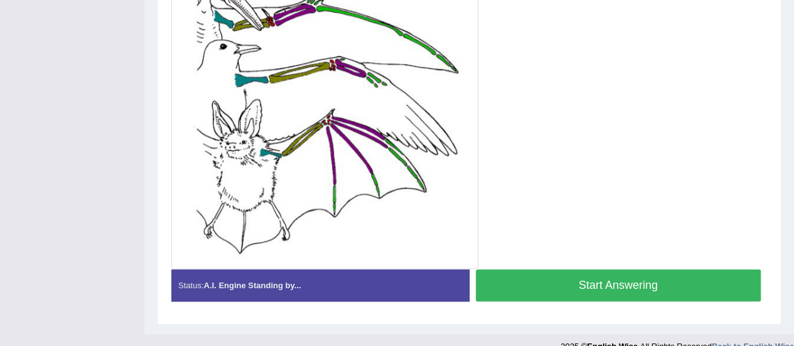
scroll to position [474, 0]
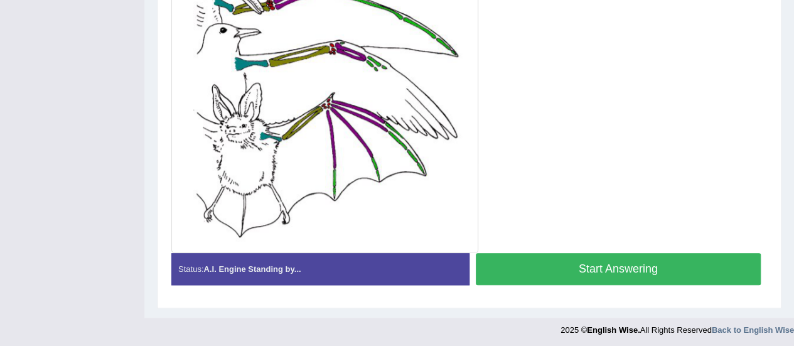
click at [608, 270] on button "Start Answering" at bounding box center [619, 269] width 286 height 32
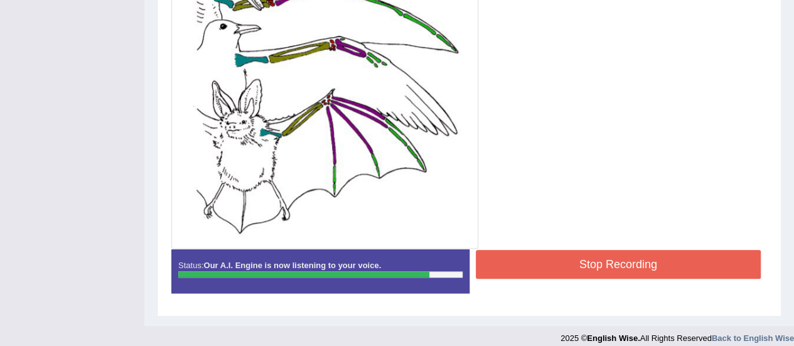
scroll to position [487, 0]
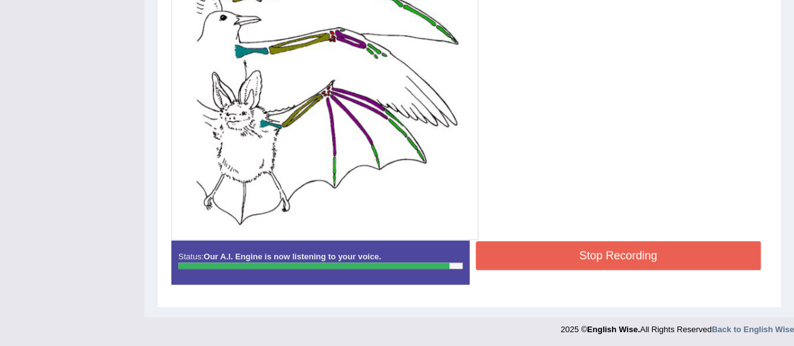
click at [601, 256] on button "Stop Recording" at bounding box center [619, 255] width 286 height 29
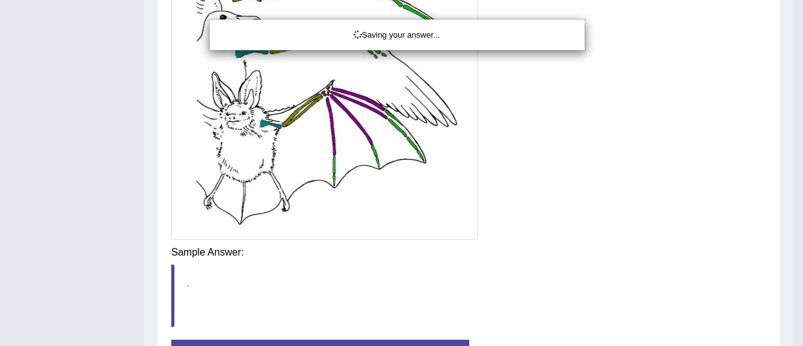
click at [793, 162] on div "Saving your answer..." at bounding box center [401, 173] width 803 height 346
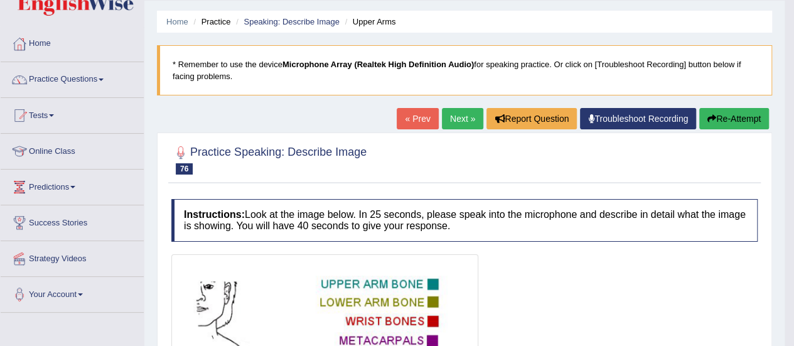
scroll to position [0, 0]
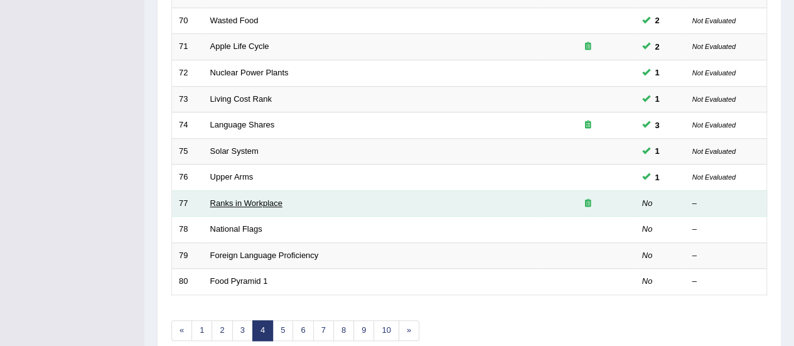
click at [271, 201] on link "Ranks in Workplace" at bounding box center [246, 202] width 72 height 9
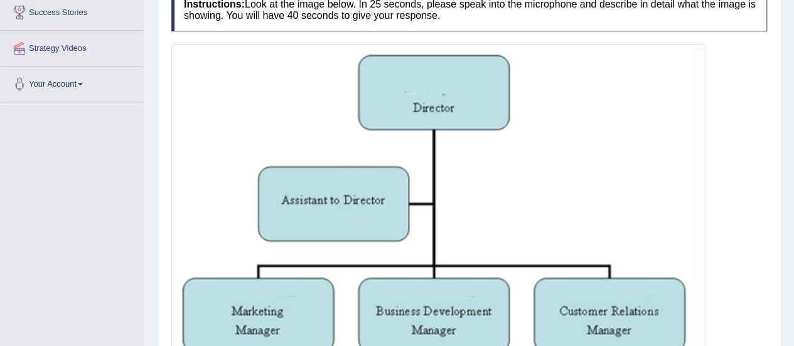
scroll to position [335, 0]
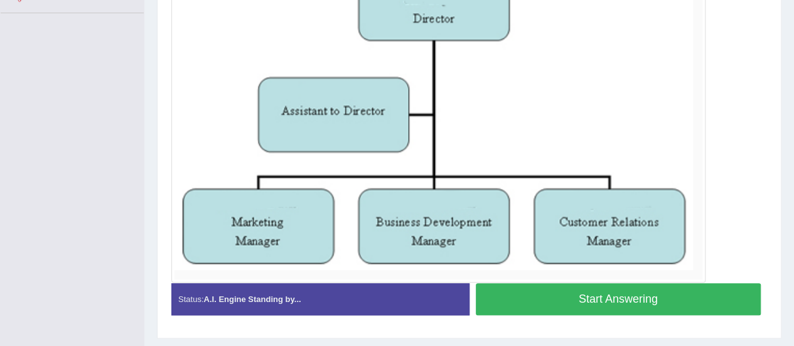
click at [639, 302] on button "Start Answering" at bounding box center [619, 299] width 286 height 32
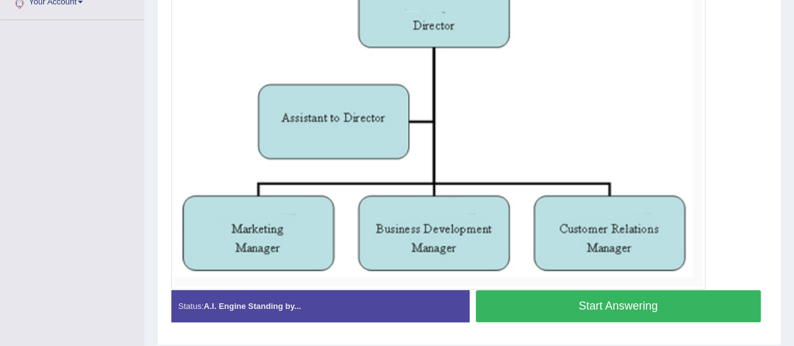
scroll to position [338, 0]
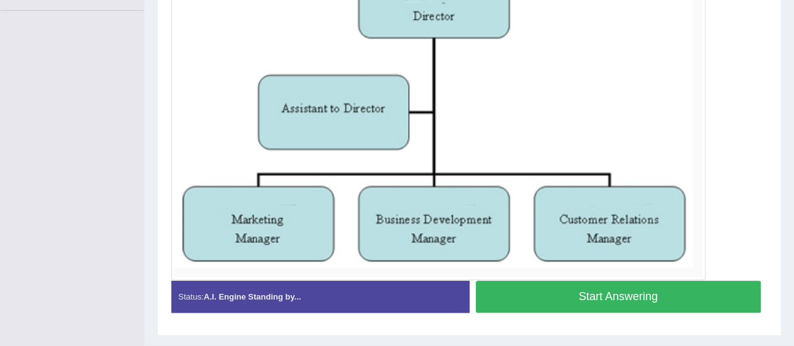
drag, startPoint x: 802, startPoint y: 235, endPoint x: 774, endPoint y: 236, distance: 27.6
click at [618, 302] on button "Start Answering" at bounding box center [619, 297] width 286 height 32
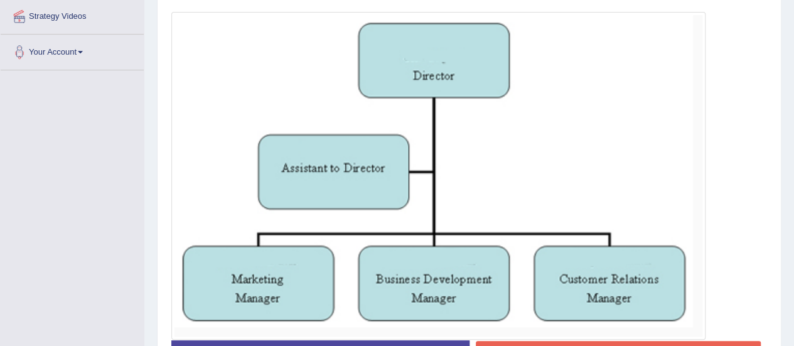
scroll to position [340, 0]
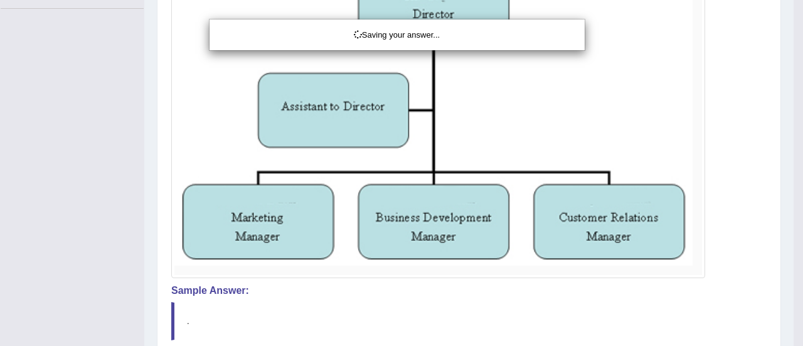
drag, startPoint x: 803, startPoint y: 253, endPoint x: 786, endPoint y: 288, distance: 38.7
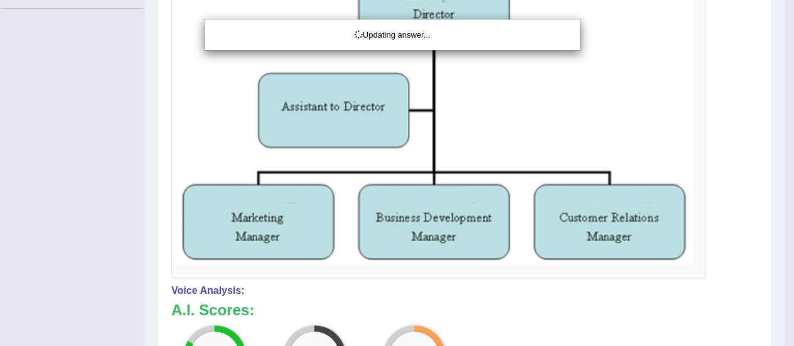
drag, startPoint x: 803, startPoint y: 196, endPoint x: 803, endPoint y: 264, distance: 67.1
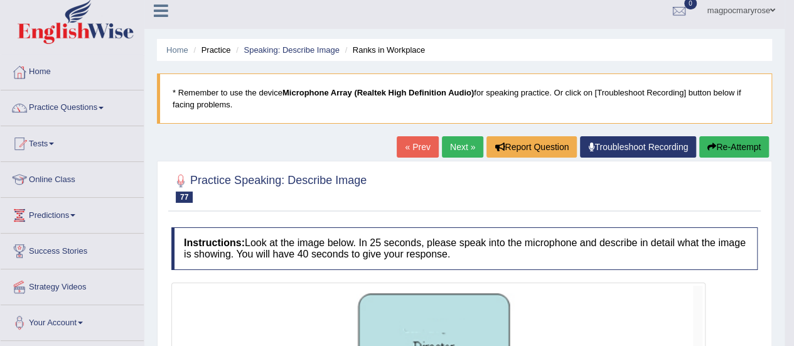
scroll to position [0, 0]
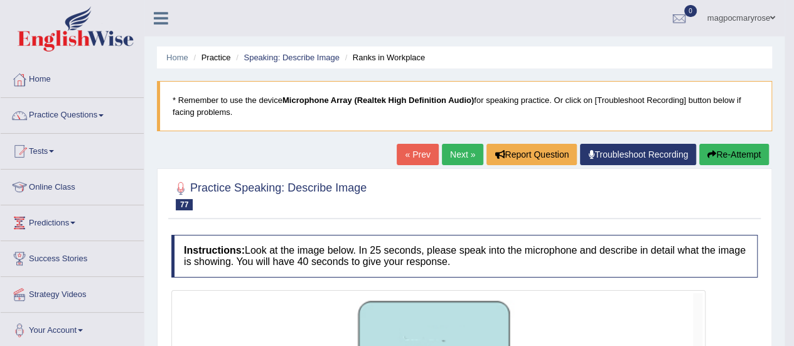
click at [741, 163] on button "Re-Attempt" at bounding box center [734, 154] width 70 height 21
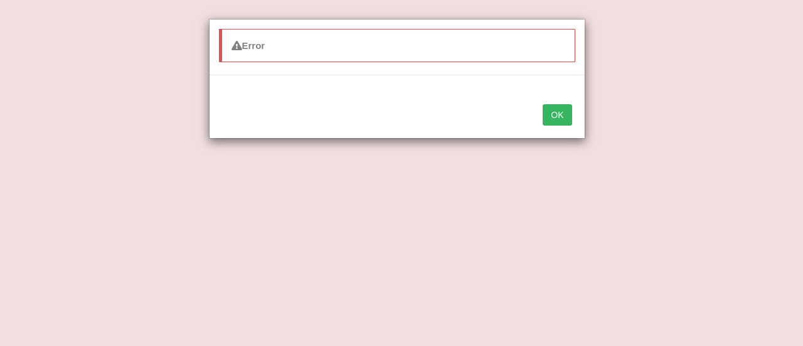
click at [557, 116] on button "OK" at bounding box center [557, 114] width 29 height 21
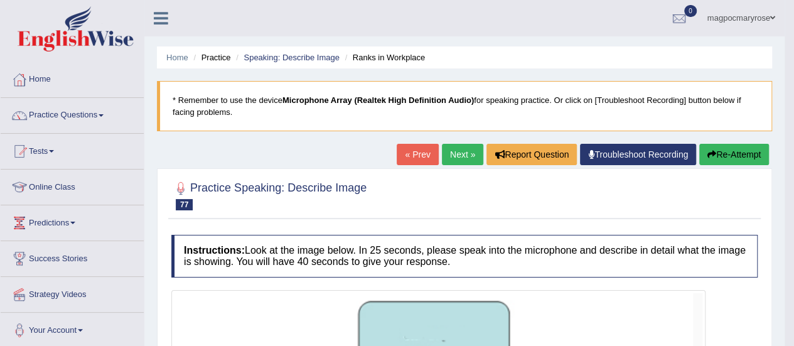
click at [604, 50] on ul "Home Practice Speaking: Describe Image Ranks in Workplace" at bounding box center [464, 57] width 615 height 22
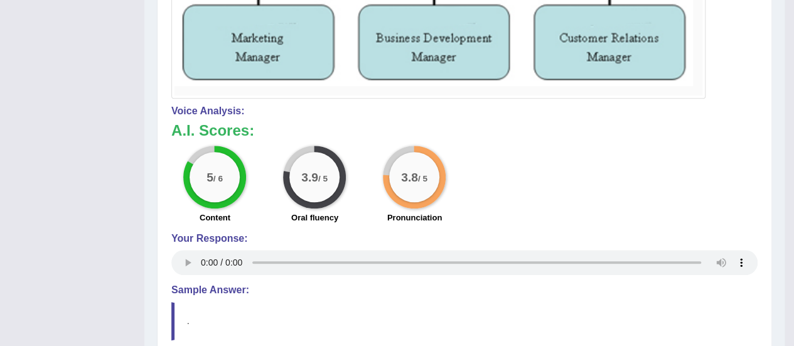
scroll to position [577, 0]
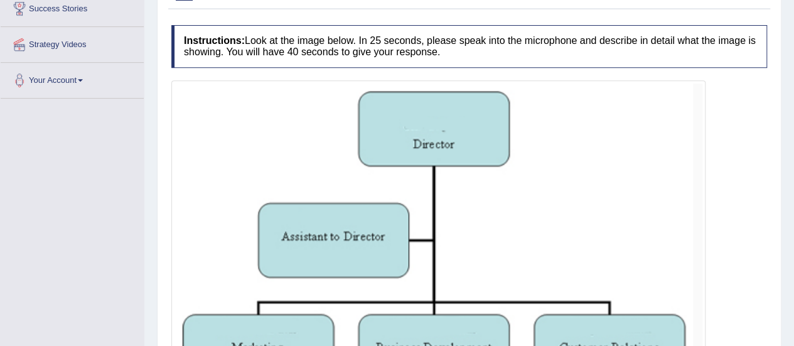
scroll to position [405, 0]
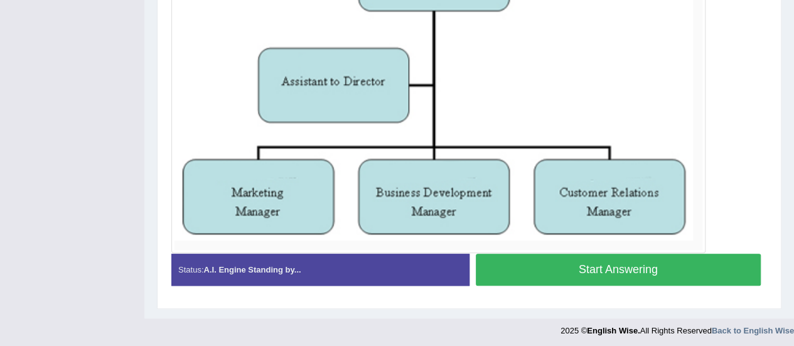
click at [621, 274] on button "Start Answering" at bounding box center [619, 270] width 286 height 32
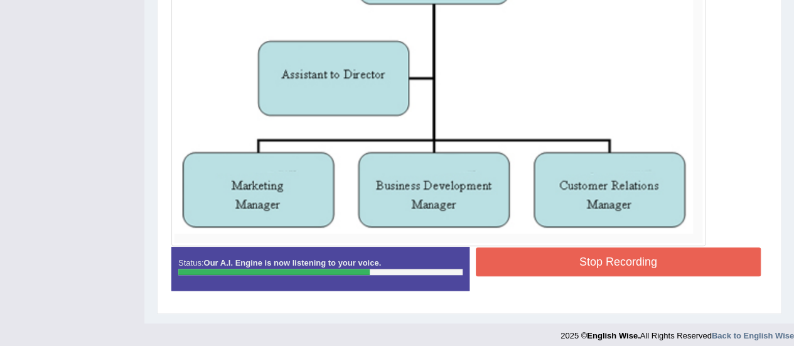
scroll to position [384, 0]
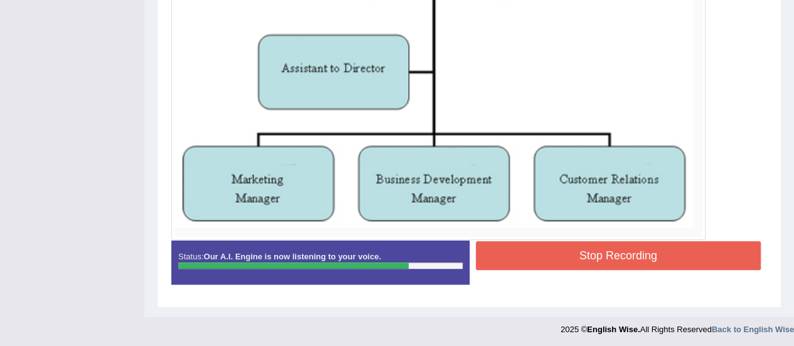
click at [622, 253] on button "Stop Recording" at bounding box center [619, 255] width 286 height 29
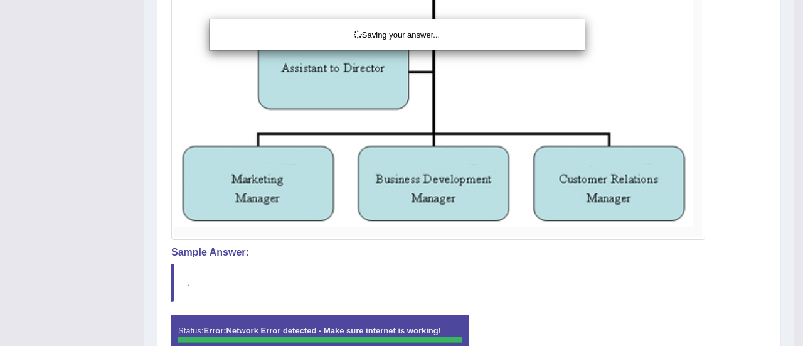
click at [686, 9] on div "Saving your answer..." at bounding box center [401, 173] width 803 height 346
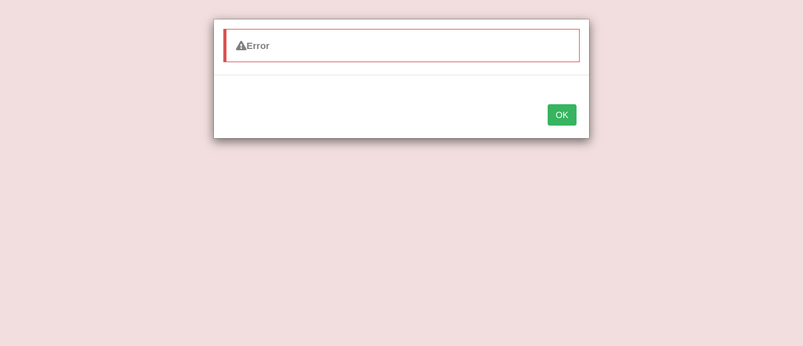
click at [572, 122] on button "OK" at bounding box center [562, 114] width 29 height 21
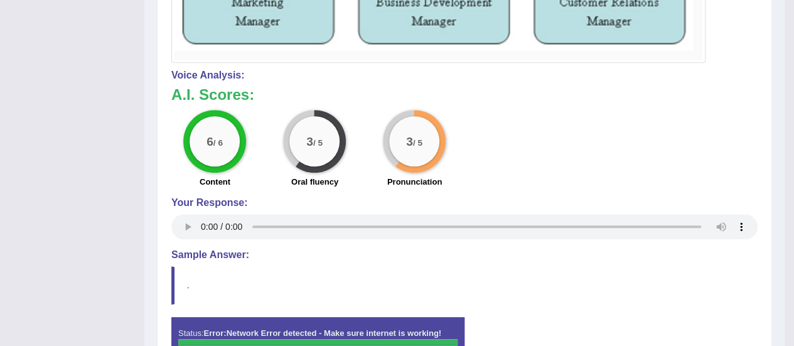
scroll to position [562, 0]
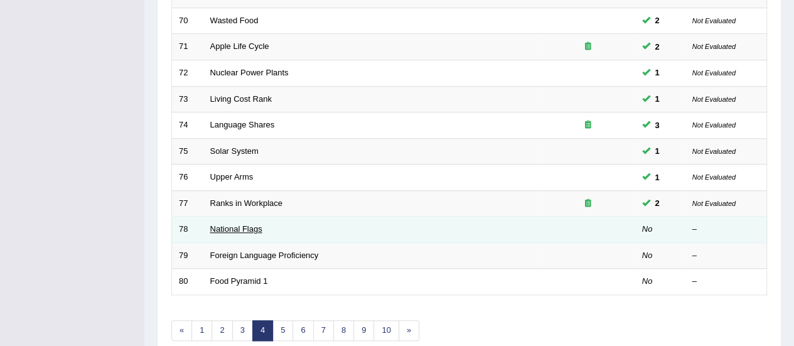
click at [252, 224] on link "National Flags" at bounding box center [236, 228] width 52 height 9
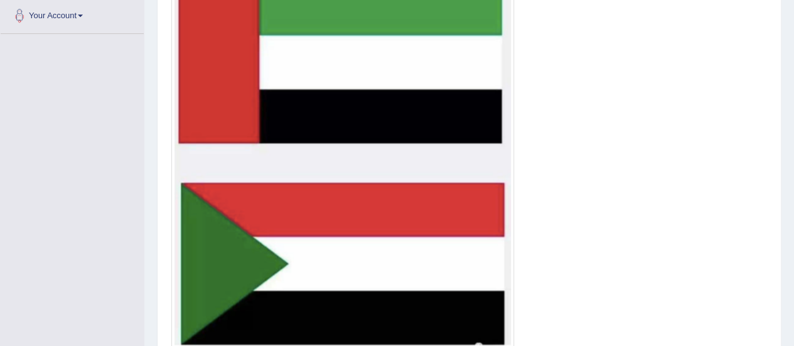
scroll to position [413, 0]
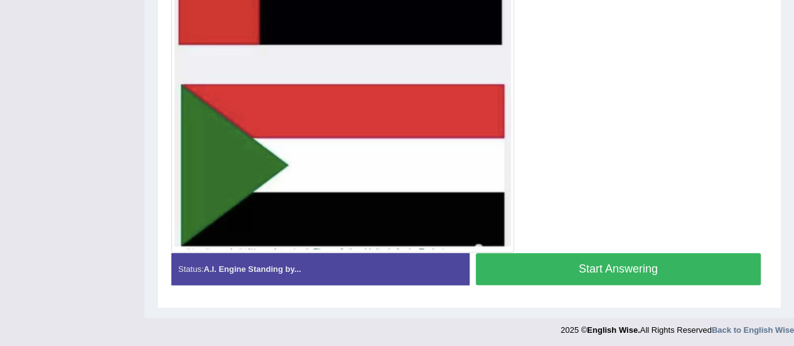
click at [639, 270] on button "Start Answering" at bounding box center [619, 269] width 286 height 32
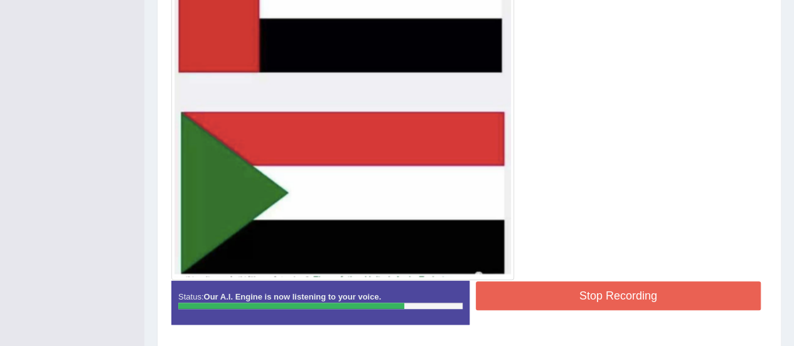
scroll to position [402, 0]
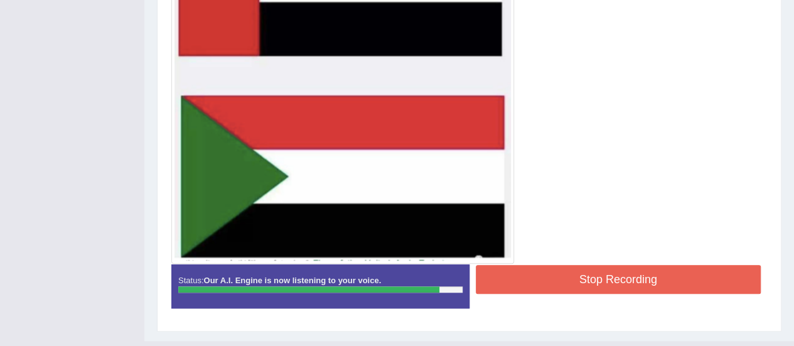
click at [604, 286] on button "Stop Recording" at bounding box center [619, 279] width 286 height 29
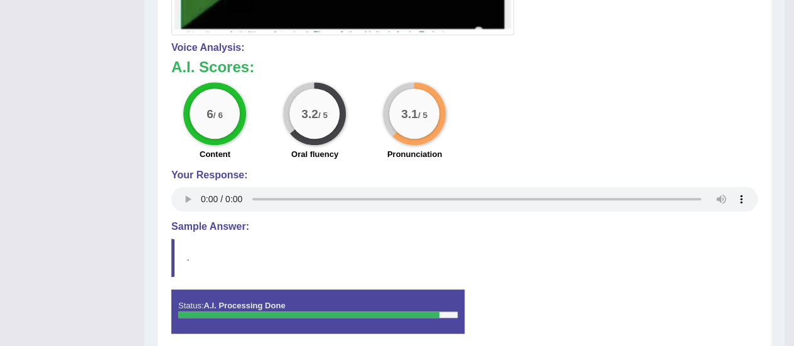
scroll to position [679, 0]
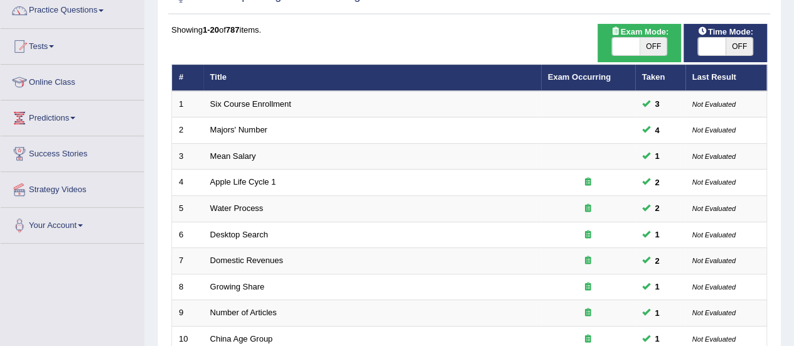
scroll to position [479, 0]
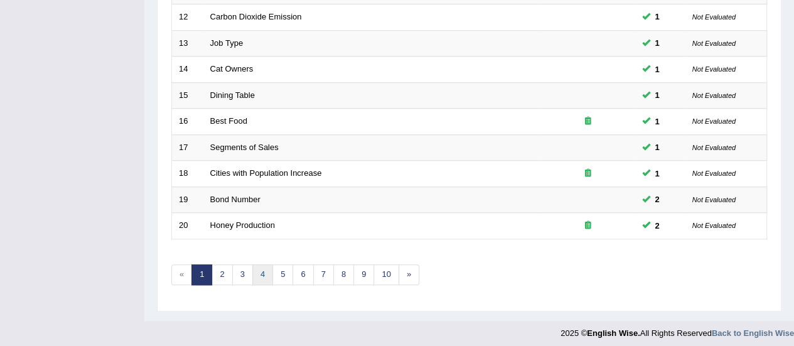
click at [261, 268] on link "4" at bounding box center [262, 274] width 21 height 21
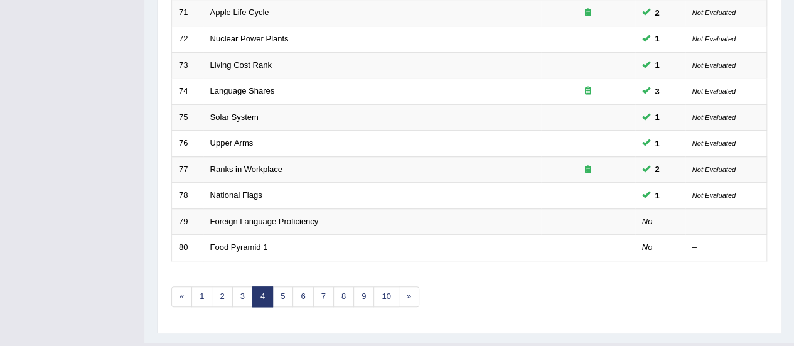
scroll to position [479, 0]
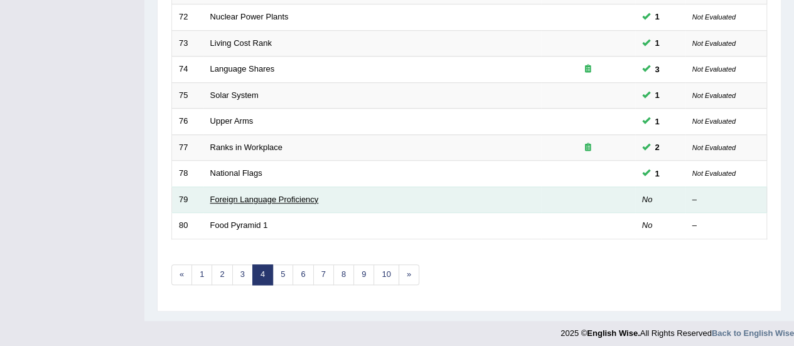
click at [285, 195] on link "Foreign Language Proficiency" at bounding box center [264, 199] width 109 height 9
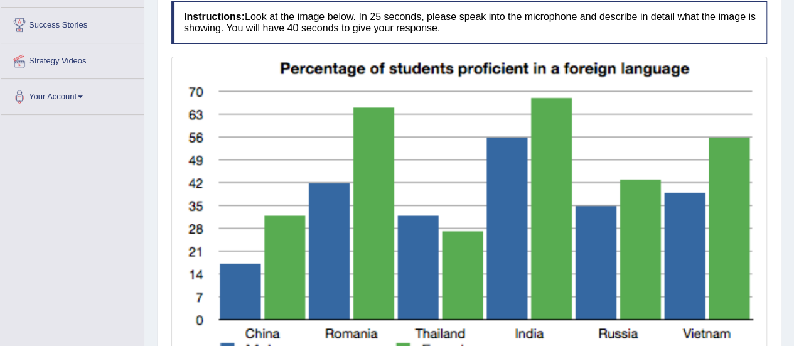
scroll to position [348, 0]
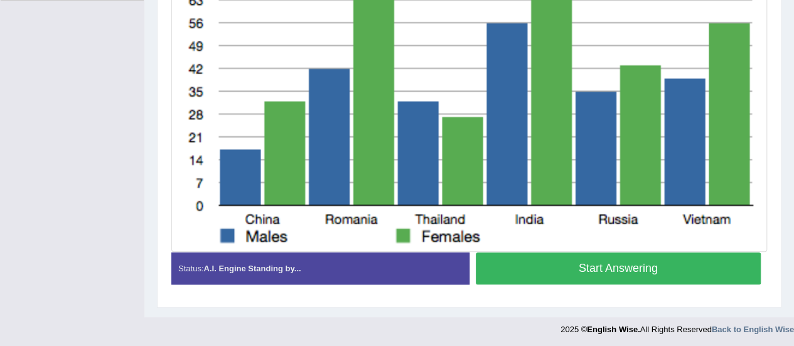
drag, startPoint x: 803, startPoint y: 72, endPoint x: 779, endPoint y: 238, distance: 167.3
click at [635, 267] on button "Start Answering" at bounding box center [619, 268] width 286 height 32
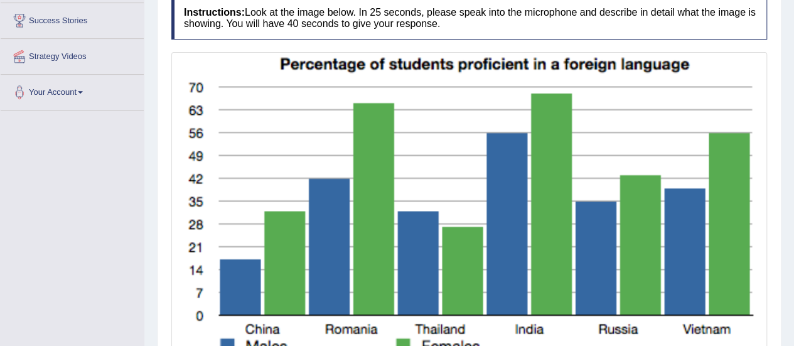
scroll to position [434, 0]
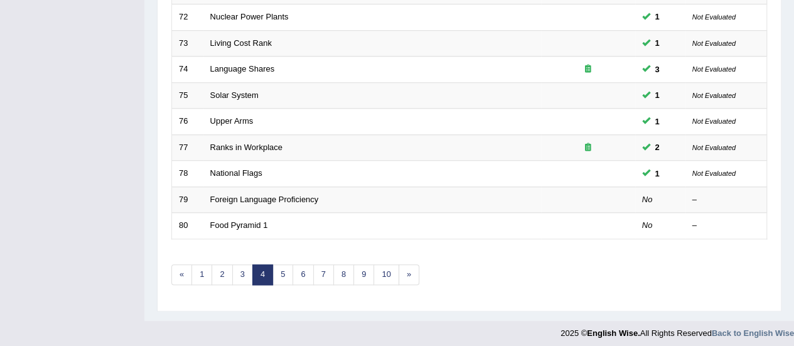
click at [454, 322] on div at bounding box center [397, 330] width 794 height 18
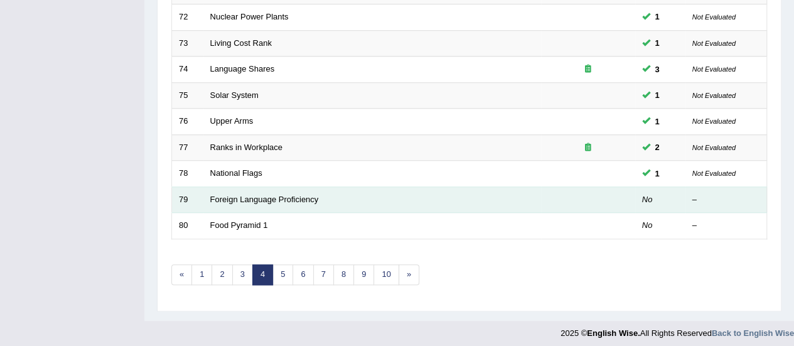
click at [265, 200] on td "Foreign Language Proficiency" at bounding box center [372, 199] width 338 height 26
click at [273, 196] on link "Foreign Language Proficiency" at bounding box center [264, 199] width 109 height 9
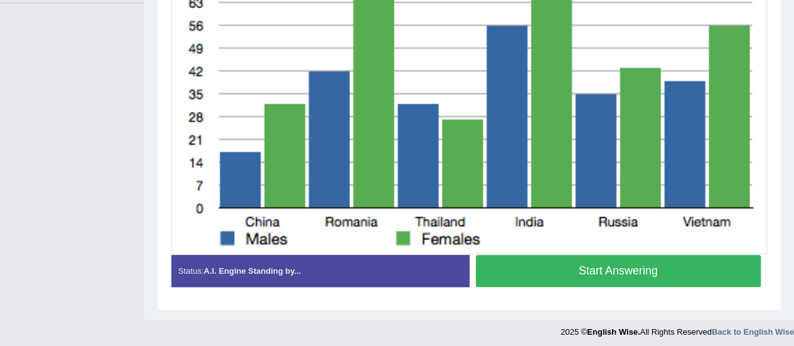
scroll to position [348, 0]
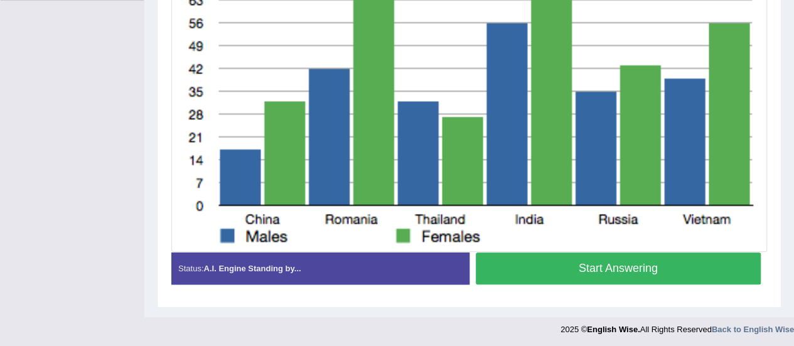
click at [637, 274] on button "Start Answering" at bounding box center [619, 268] width 286 height 32
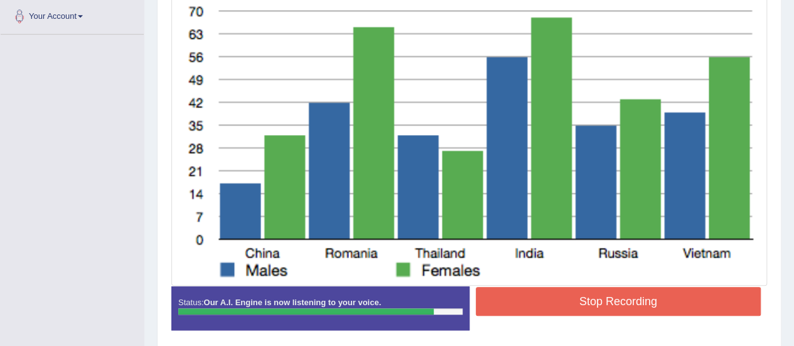
scroll to position [324, 0]
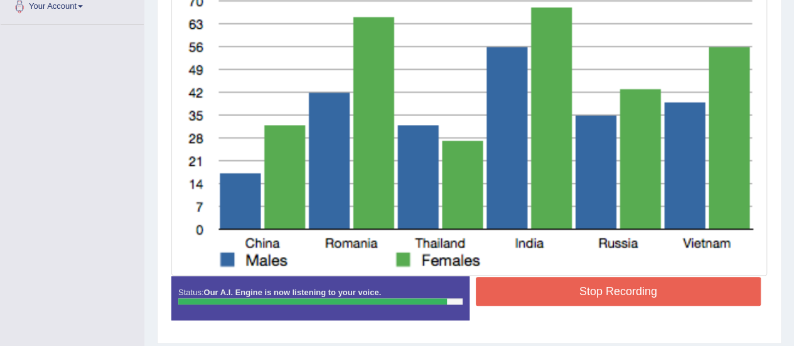
click at [631, 291] on button "Stop Recording" at bounding box center [619, 291] width 286 height 29
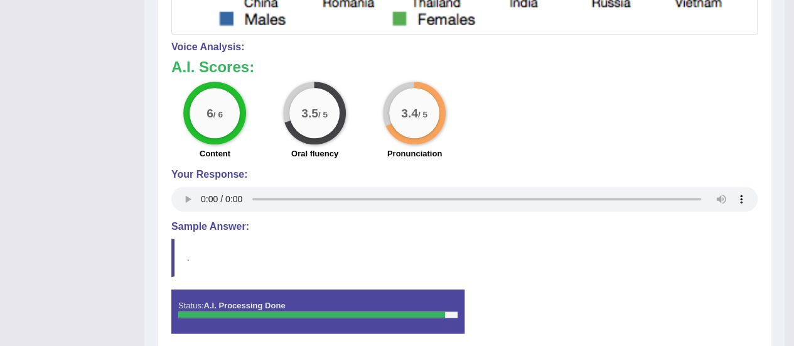
scroll to position [559, 0]
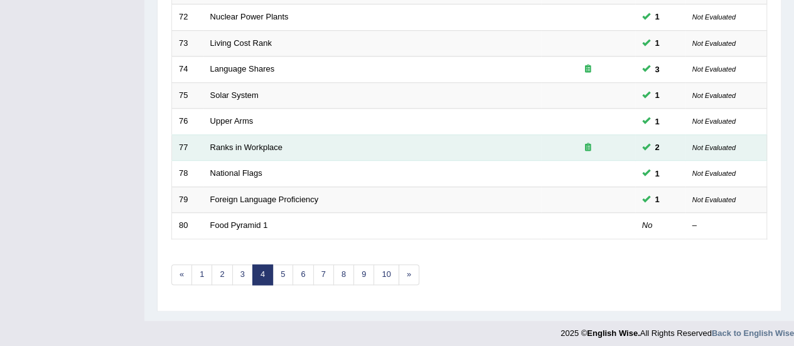
scroll to position [479, 0]
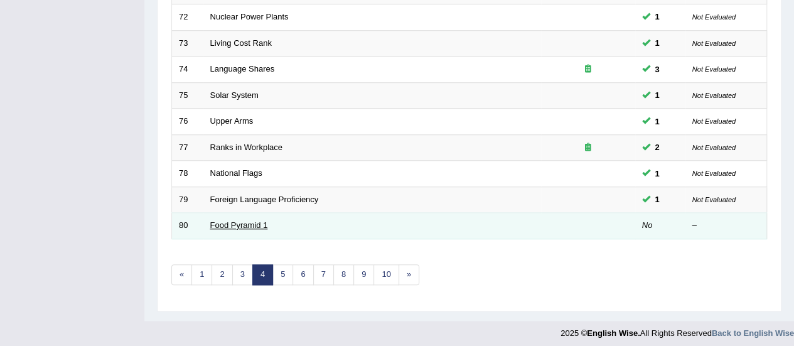
click at [233, 221] on link "Food Pyramid 1" at bounding box center [239, 224] width 58 height 9
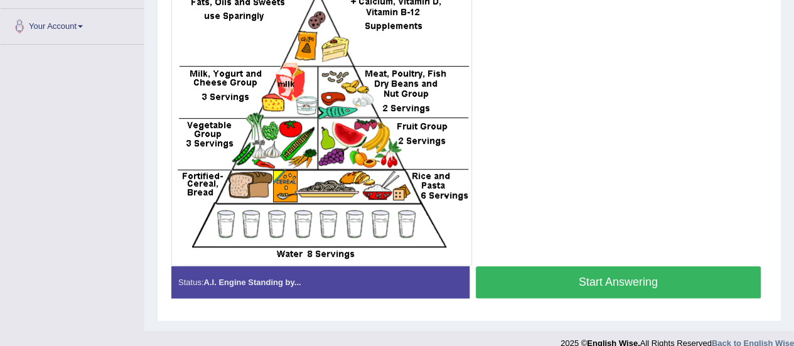
scroll to position [306, 0]
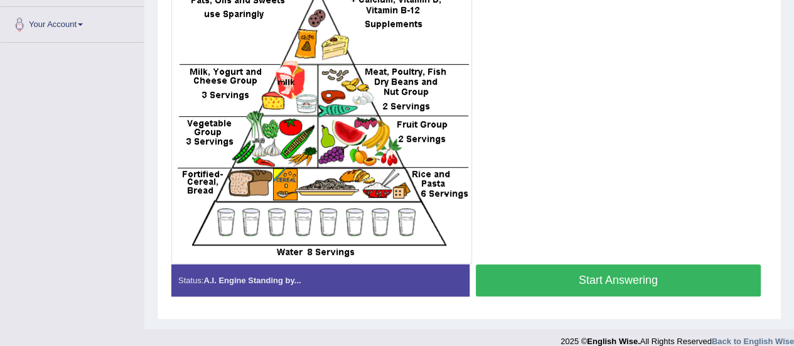
drag, startPoint x: 803, startPoint y: 102, endPoint x: 783, endPoint y: 252, distance: 150.7
click at [629, 279] on button "Start Answering" at bounding box center [619, 280] width 286 height 32
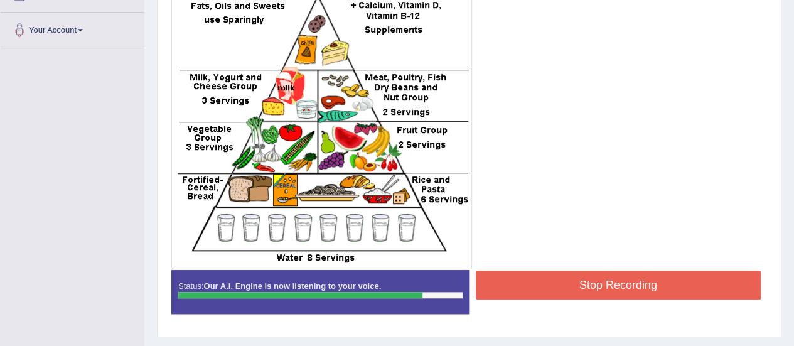
scroll to position [302, 0]
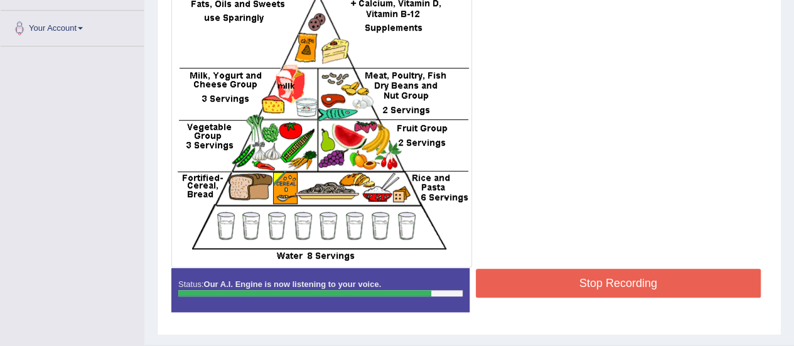
click at [628, 280] on button "Stop Recording" at bounding box center [619, 283] width 286 height 29
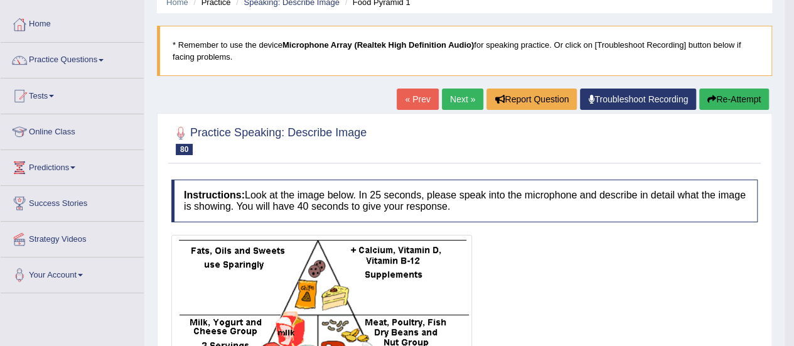
scroll to position [45, 0]
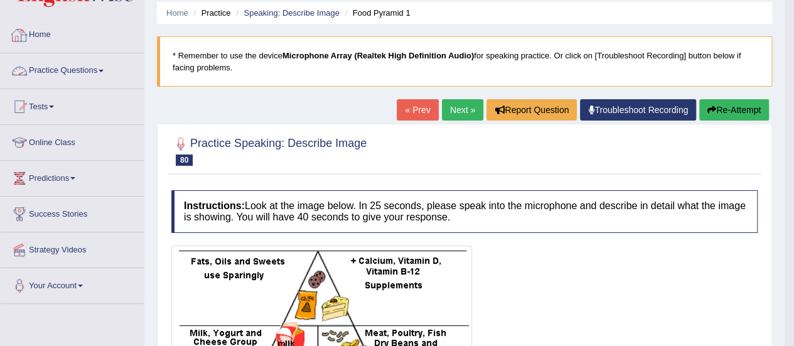
click at [96, 70] on link "Practice Questions" at bounding box center [72, 68] width 143 height 31
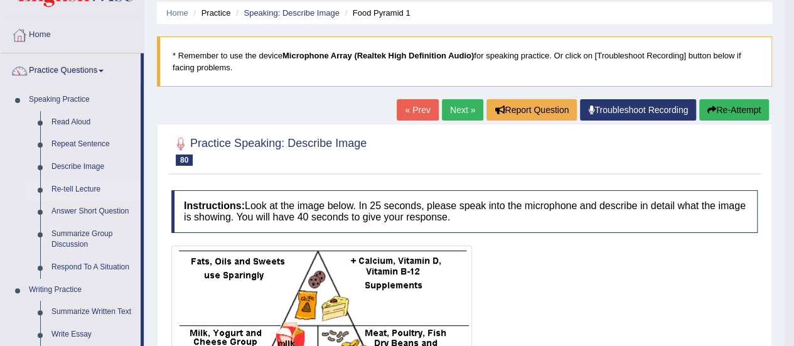
click at [87, 191] on link "Re-tell Lecture" at bounding box center [93, 189] width 95 height 23
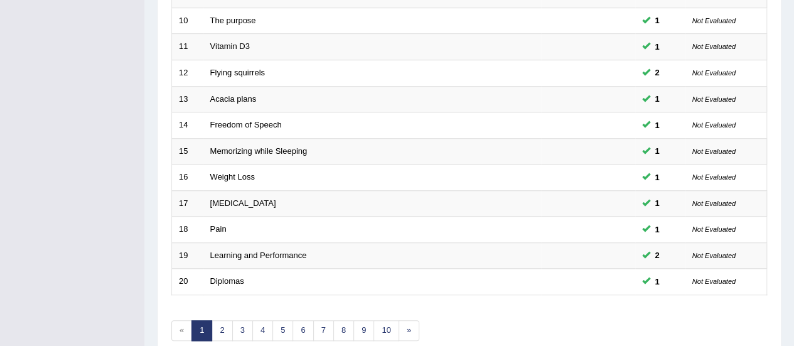
scroll to position [473, 0]
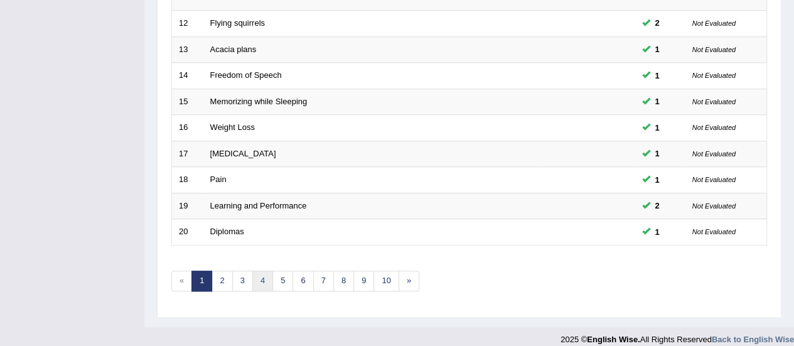
click at [262, 274] on link "4" at bounding box center [262, 280] width 21 height 21
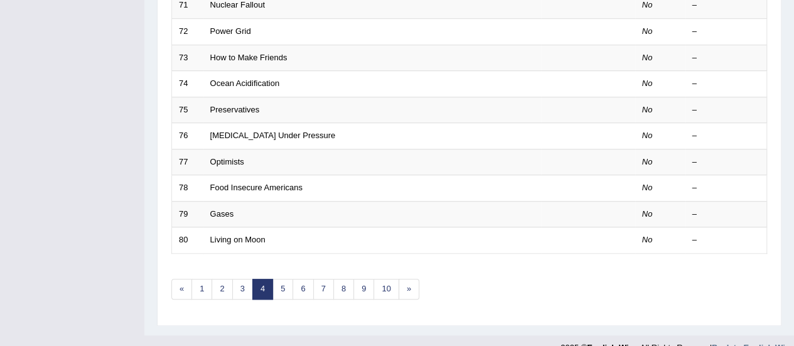
scroll to position [479, 0]
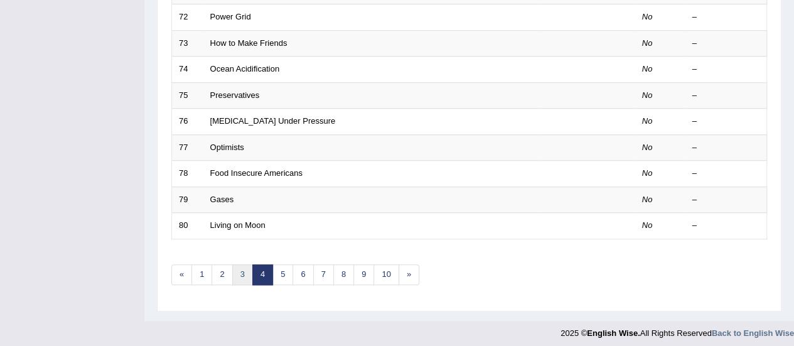
click at [243, 264] on link "3" at bounding box center [242, 274] width 21 height 21
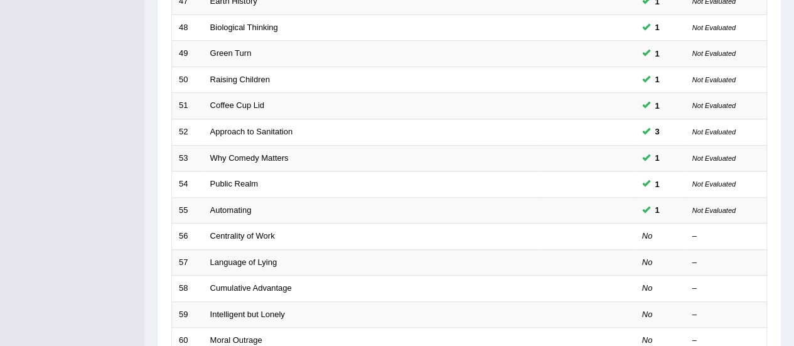
scroll to position [425, 0]
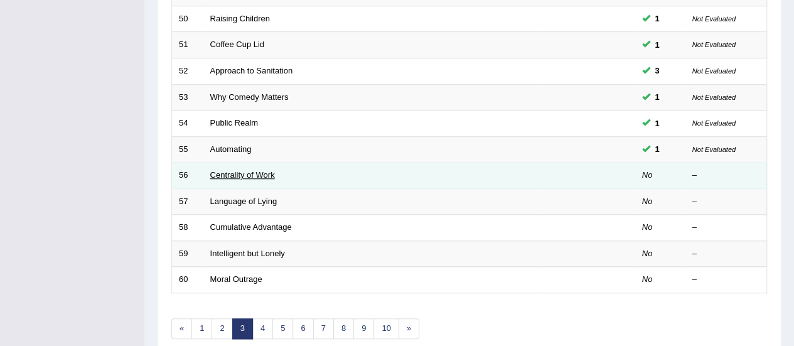
click at [253, 171] on link "Centrality of Work" at bounding box center [242, 174] width 65 height 9
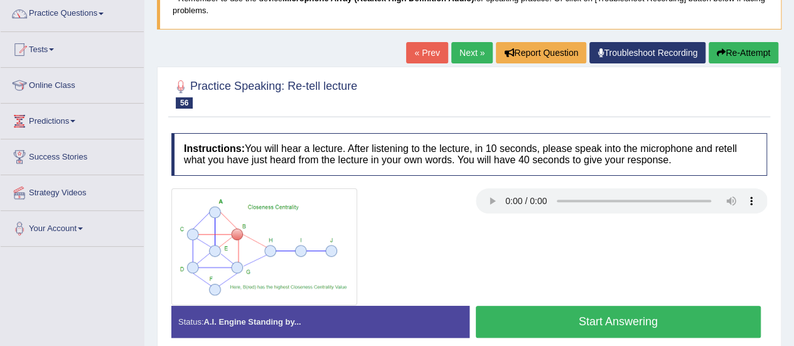
scroll to position [105, 0]
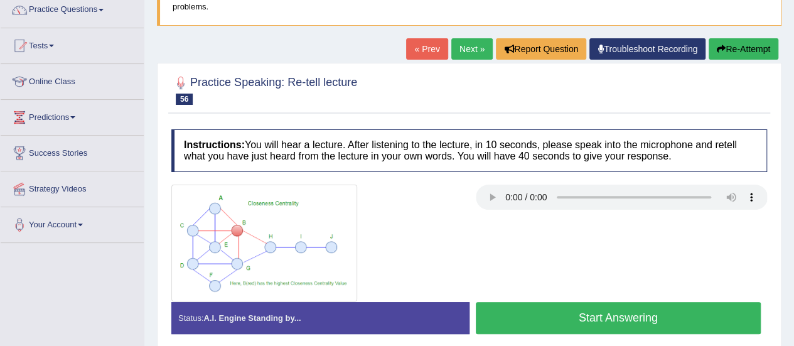
click at [508, 312] on button "Start Answering" at bounding box center [619, 318] width 286 height 32
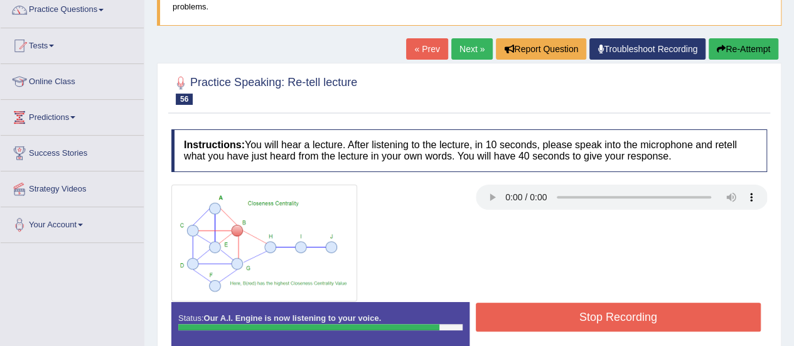
click at [508, 312] on button "Stop Recording" at bounding box center [619, 316] width 286 height 29
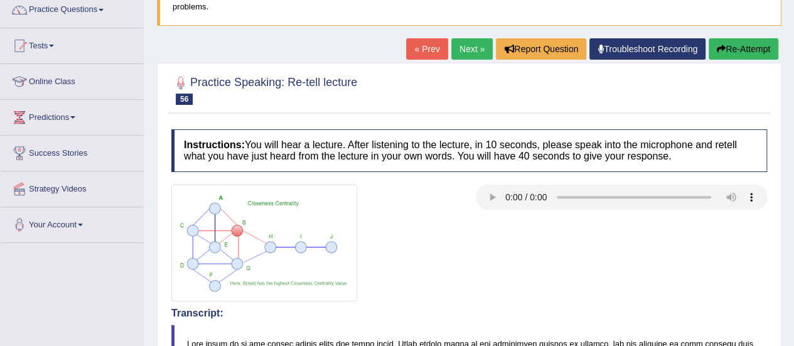
drag, startPoint x: 803, startPoint y: 105, endPoint x: 803, endPoint y: 208, distance: 102.9
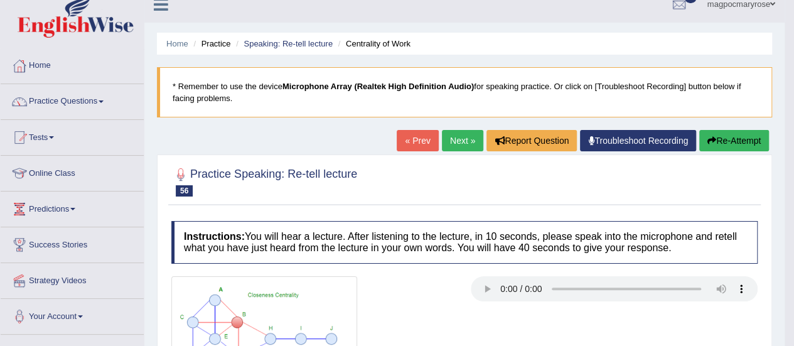
scroll to position [0, 0]
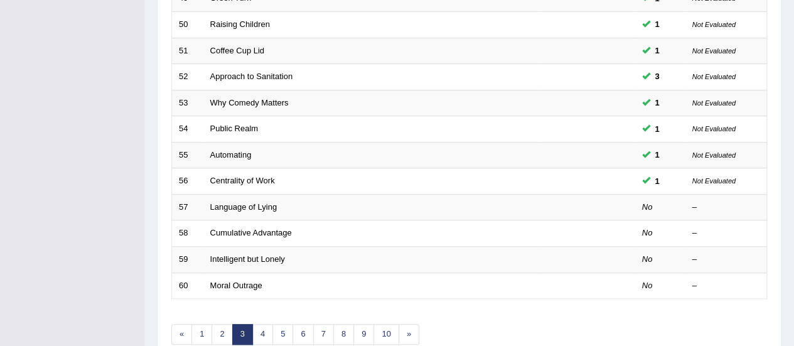
scroll to position [425, 0]
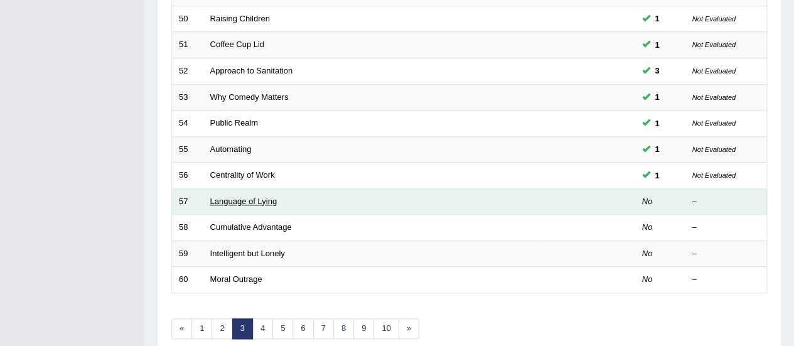
click at [249, 196] on link "Language of Lying" at bounding box center [243, 200] width 67 height 9
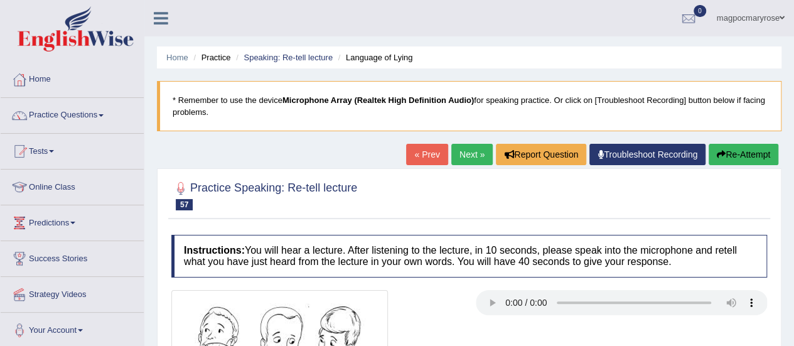
drag, startPoint x: 683, startPoint y: 114, endPoint x: 691, endPoint y: 168, distance: 54.5
click at [691, 168] on div "Home Practice Speaking: Re-tell lecture Language of Lying * Remember to use the…" at bounding box center [469, 314] width 650 height 628
drag, startPoint x: 793, startPoint y: 105, endPoint x: 797, endPoint y: 154, distance: 49.8
click at [793, 154] on html "Toggle navigation Home Practice Questions Speaking Practice Read Aloud Repeat S…" at bounding box center [397, 173] width 794 height 346
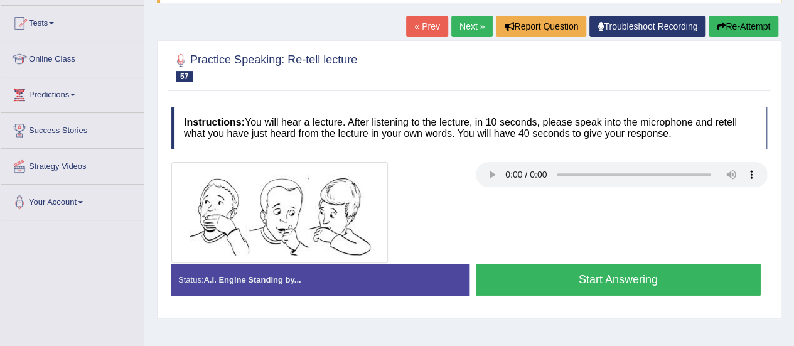
scroll to position [127, 0]
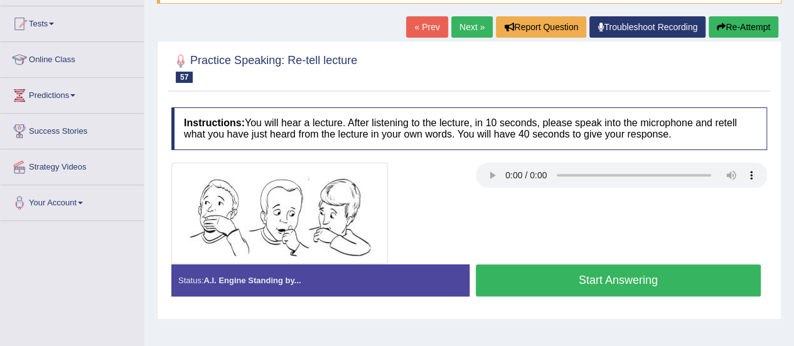
click at [483, 290] on button "Start Answering" at bounding box center [619, 280] width 286 height 32
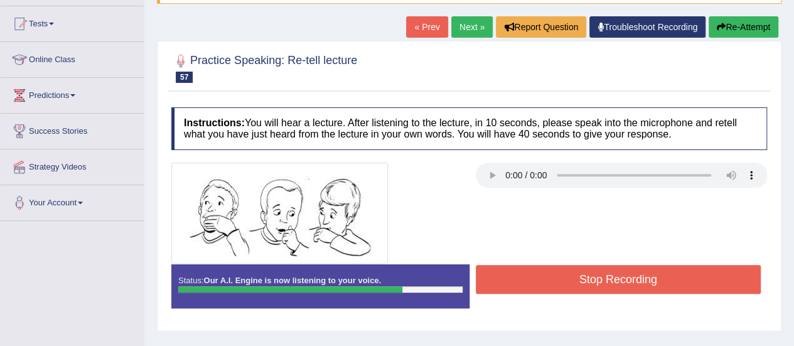
click at [527, 283] on button "Stop Recording" at bounding box center [619, 279] width 286 height 29
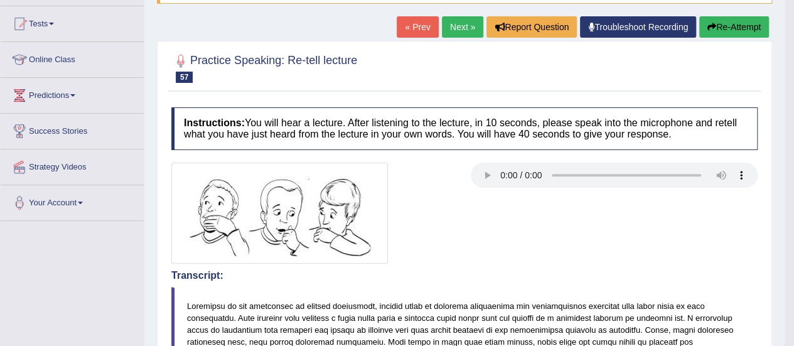
drag, startPoint x: 803, startPoint y: 92, endPoint x: 803, endPoint y: 223, distance: 131.8
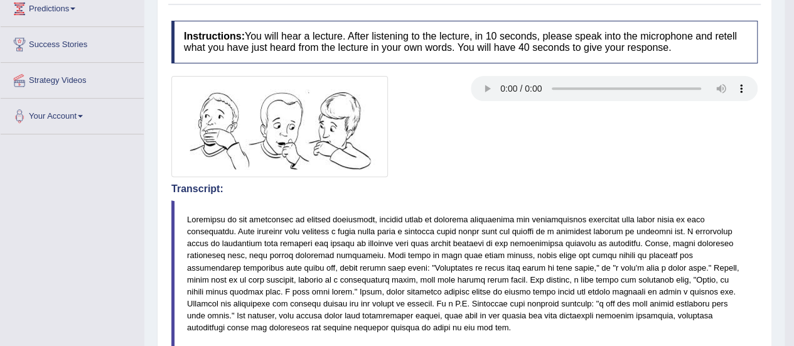
scroll to position [189, 0]
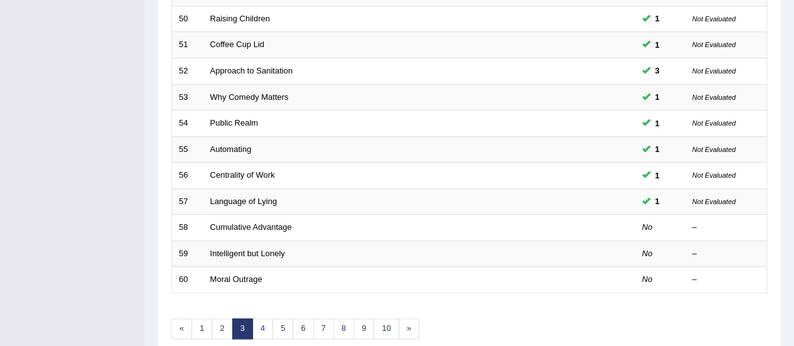
scroll to position [425, 0]
